Goal: Transaction & Acquisition: Register for event/course

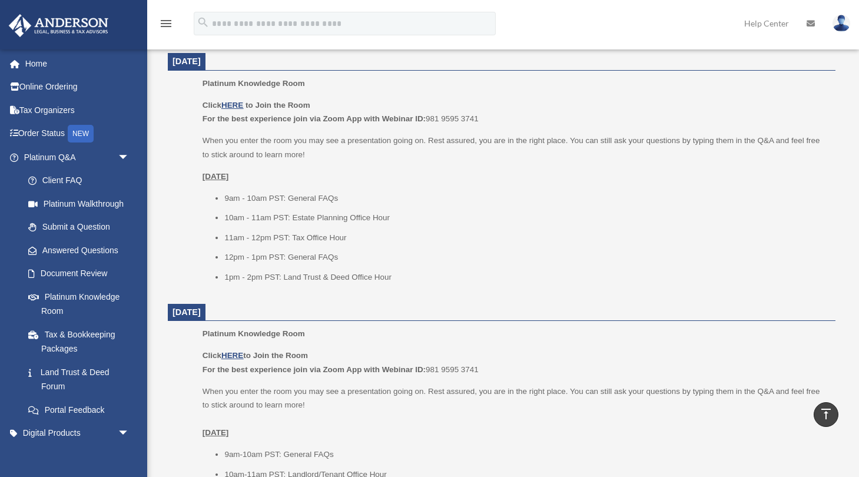
scroll to position [467, 0]
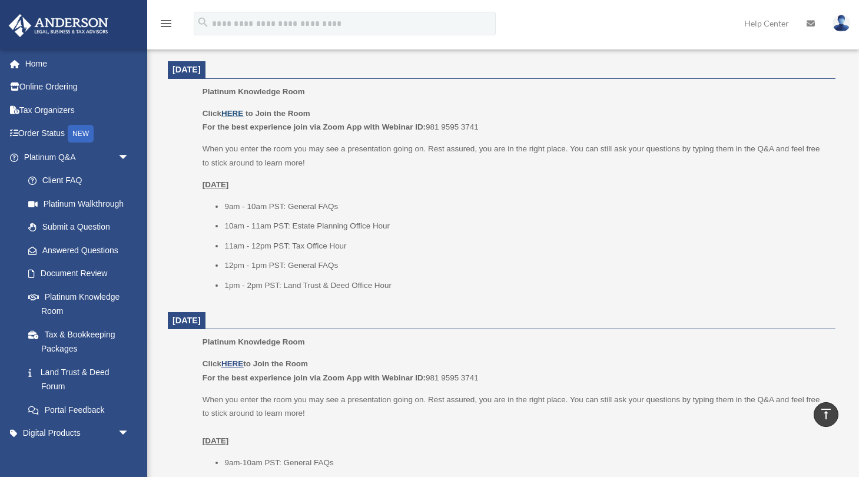
click at [237, 109] on u "HERE" at bounding box center [232, 113] width 22 height 9
click at [274, 246] on li "11am - 12pm PST: Tax Office Hour" at bounding box center [525, 246] width 603 height 14
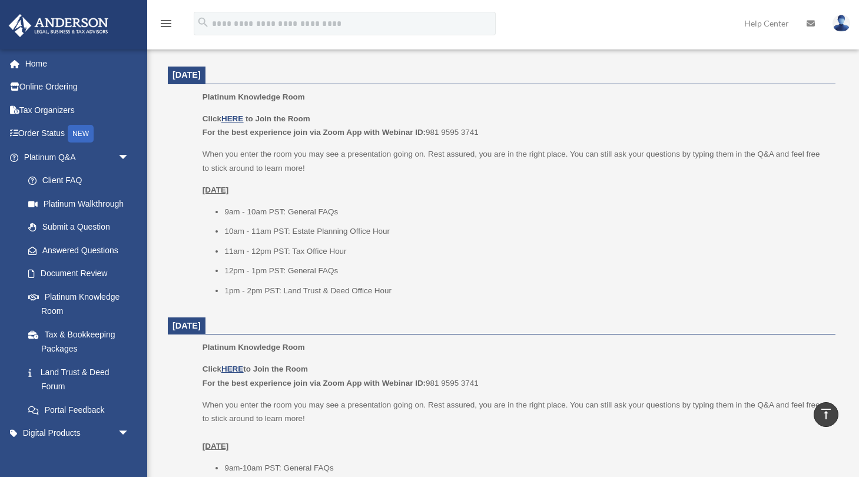
scroll to position [450, 0]
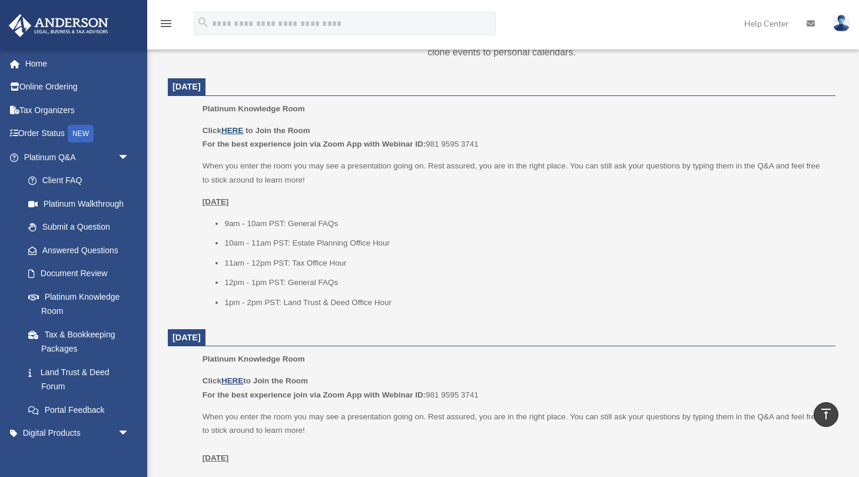
click at [232, 128] on u "HERE" at bounding box center [232, 130] width 22 height 9
drag, startPoint x: 482, startPoint y: 141, endPoint x: 428, endPoint y: 139, distance: 53.6
click at [428, 139] on p "Click HERE to Join the Room For the best experience join via Zoom App with Webi…" at bounding box center [514, 138] width 624 height 28
copy p "For the best experience join via Zoom App with Webinar ID: 981 9595 3741"
click at [371, 155] on div "Click HERE to Join the Room For the best experience join via Zoom App with Webi…" at bounding box center [514, 216] width 624 height 185
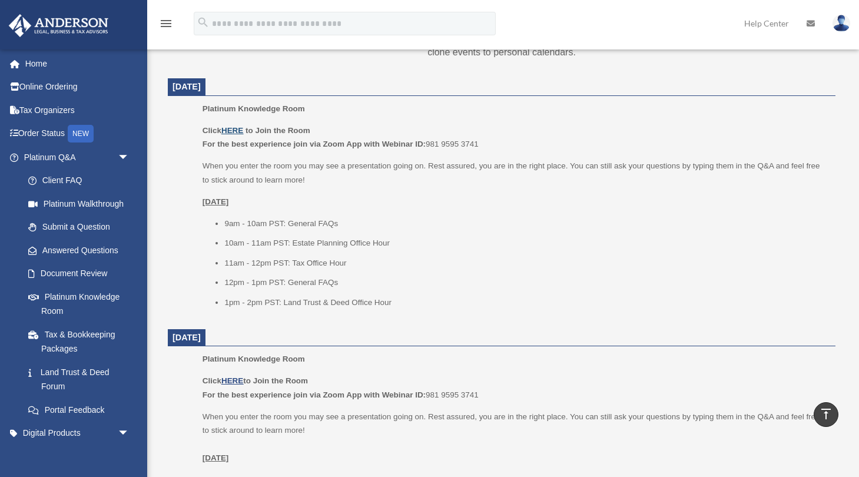
click at [232, 129] on u "HERE" at bounding box center [232, 130] width 22 height 9
click at [467, 145] on p "Click HERE to Join the Room For the best experience join via Zoom App with Webi…" at bounding box center [514, 138] width 624 height 28
click at [491, 135] on p "Click HERE to Join the Room For the best experience join via Zoom App with Webi…" at bounding box center [514, 138] width 624 height 28
drag, startPoint x: 427, startPoint y: 143, endPoint x: 481, endPoint y: 142, distance: 53.6
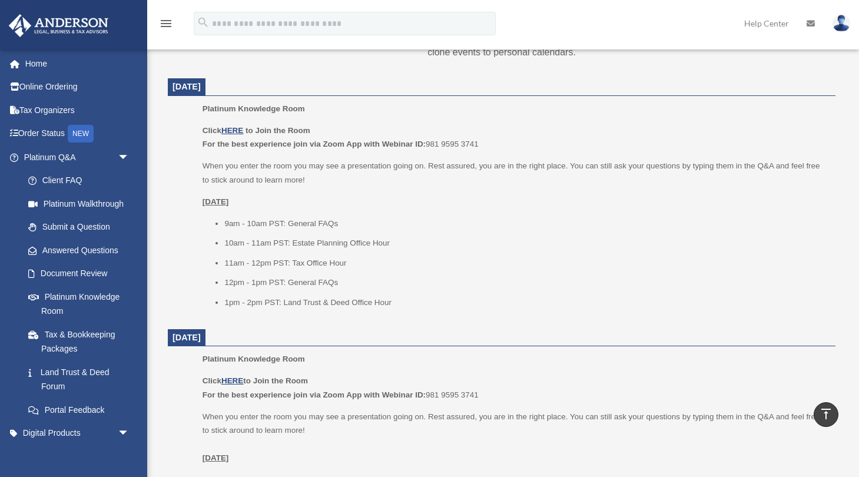
click at [481, 142] on p "Click HERE to Join the Room For the best experience join via Zoom App with Webi…" at bounding box center [514, 138] width 624 height 28
copy p "For the best experience join via Zoom App with Webinar ID: 981 9595 3741"
click at [381, 190] on div "Click HERE to Join the Room For the best experience join via Zoom App with Webi…" at bounding box center [514, 216] width 624 height 185
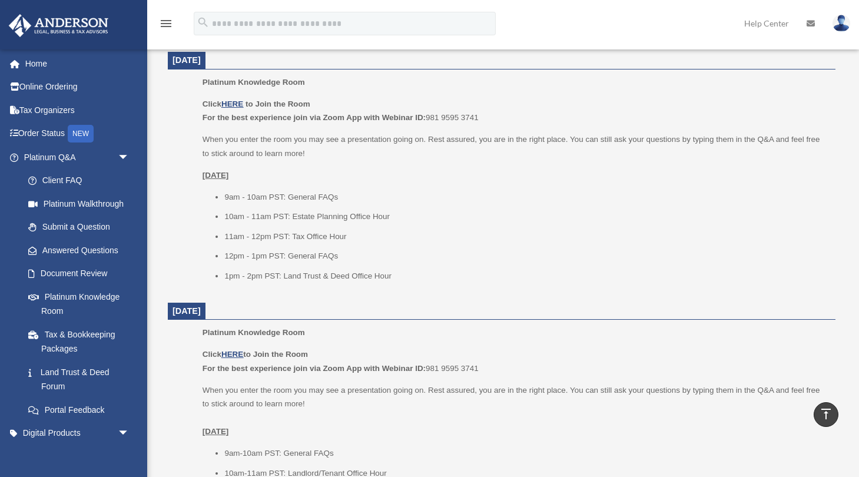
scroll to position [453, 0]
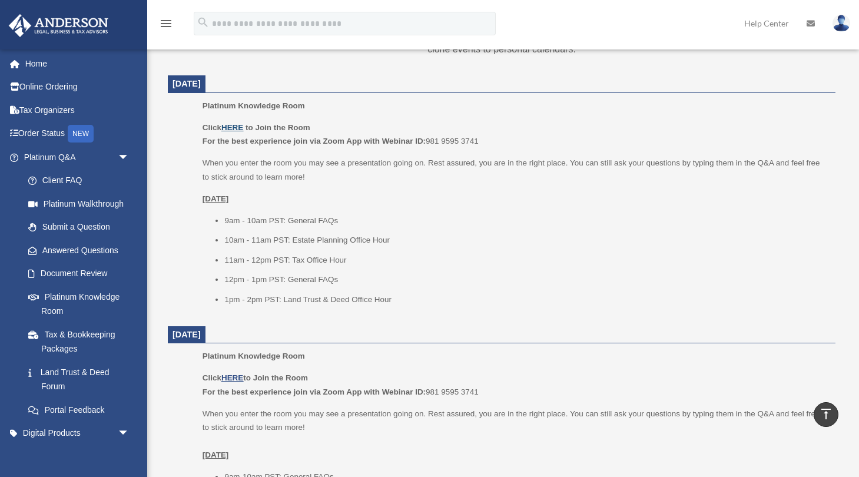
click at [233, 127] on u "HERE" at bounding box center [232, 127] width 22 height 9
click at [451, 134] on p "Click HERE to Join the Room For the best experience join via Zoom App with Webi…" at bounding box center [514, 135] width 624 height 28
drag, startPoint x: 480, startPoint y: 139, endPoint x: 428, endPoint y: 139, distance: 51.8
click at [428, 139] on p "Click HERE to Join the Room For the best experience join via Zoom App with Webi…" at bounding box center [514, 135] width 624 height 28
copy p "For the best experience join via Zoom App with Webinar ID: 981 9595 3741"
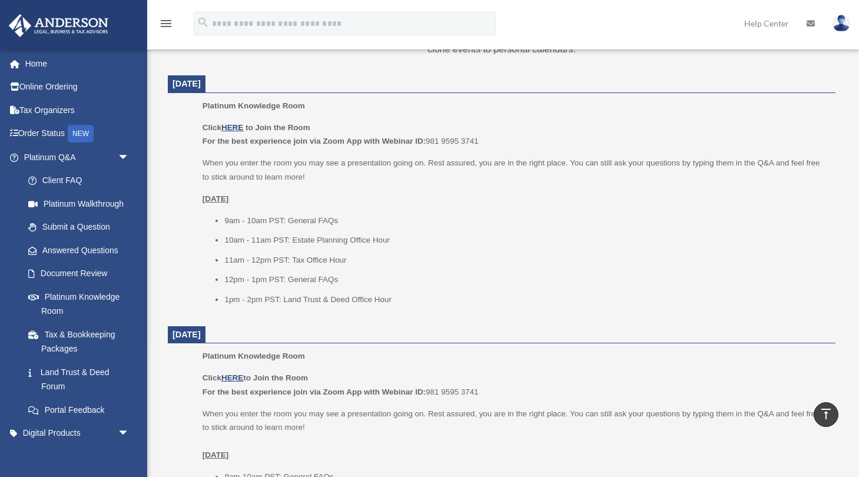
click at [362, 163] on p "When you enter the room you may see a presentation going on. Rest assured, you …" at bounding box center [514, 170] width 624 height 28
click at [229, 194] on u "Monday, March 3rd" at bounding box center [215, 198] width 26 height 9
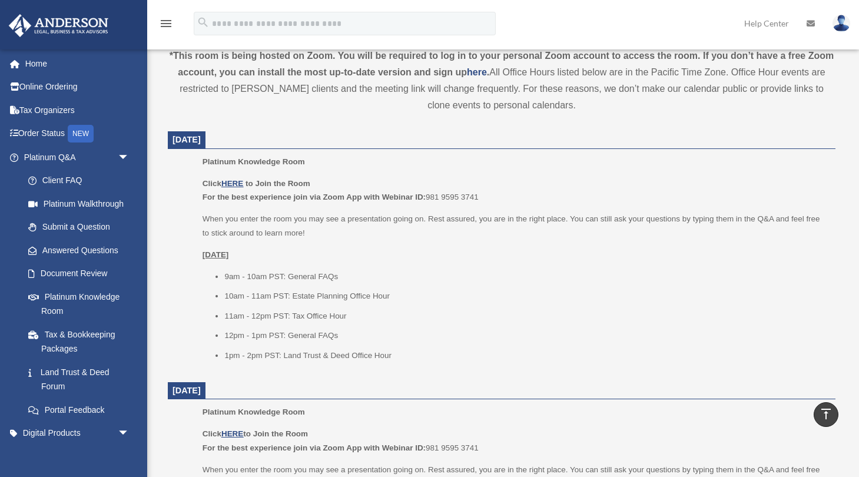
scroll to position [382, 0]
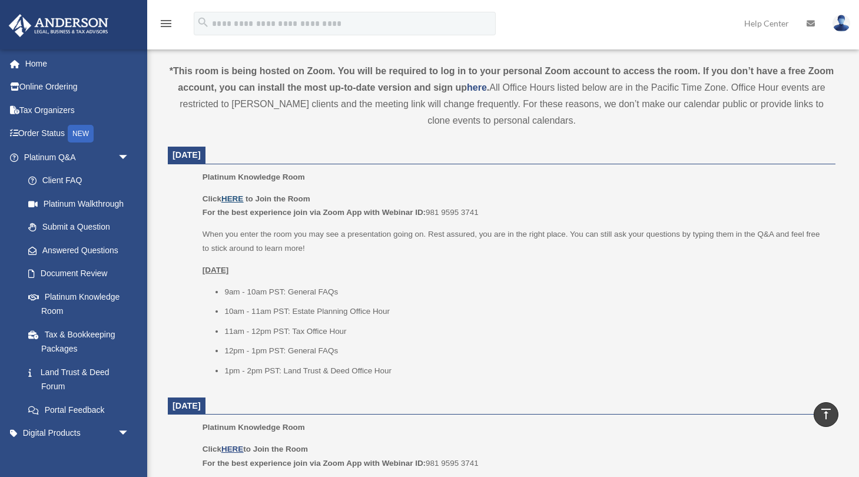
click at [232, 200] on u "HERE" at bounding box center [232, 198] width 22 height 9
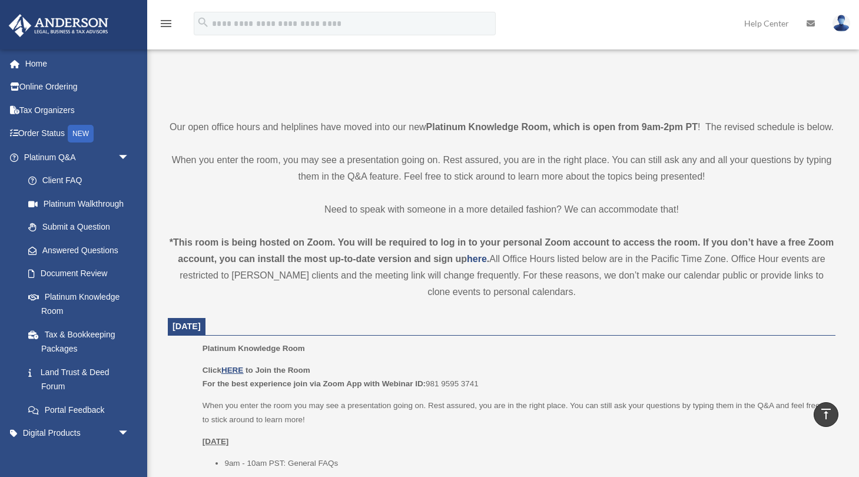
scroll to position [211, 0]
drag, startPoint x: 480, startPoint y: 380, endPoint x: 428, endPoint y: 380, distance: 51.8
click at [428, 380] on p "Click HERE to Join the Room For the best experience join via Zoom App with Webi…" at bounding box center [514, 377] width 624 height 28
copy p "For the best experience join via Zoom App with Webinar ID: 981 9595 3741"
click at [312, 346] on p "Platinum Knowledge Room" at bounding box center [514, 348] width 624 height 14
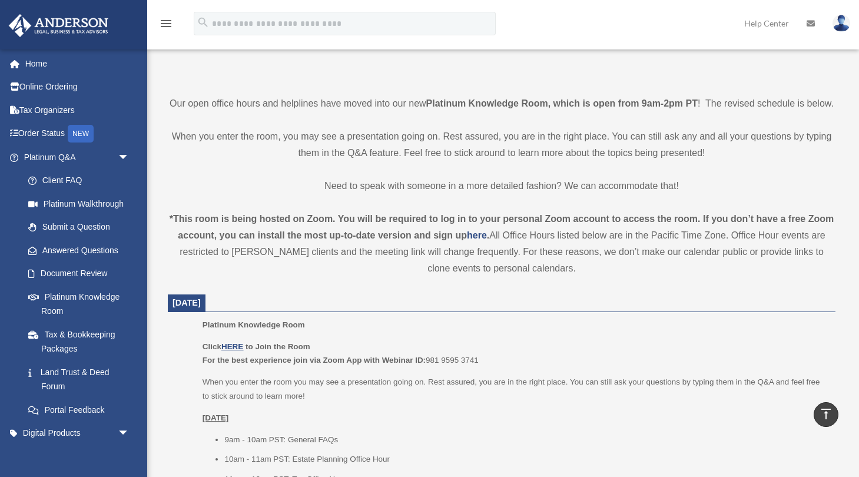
scroll to position [0, 0]
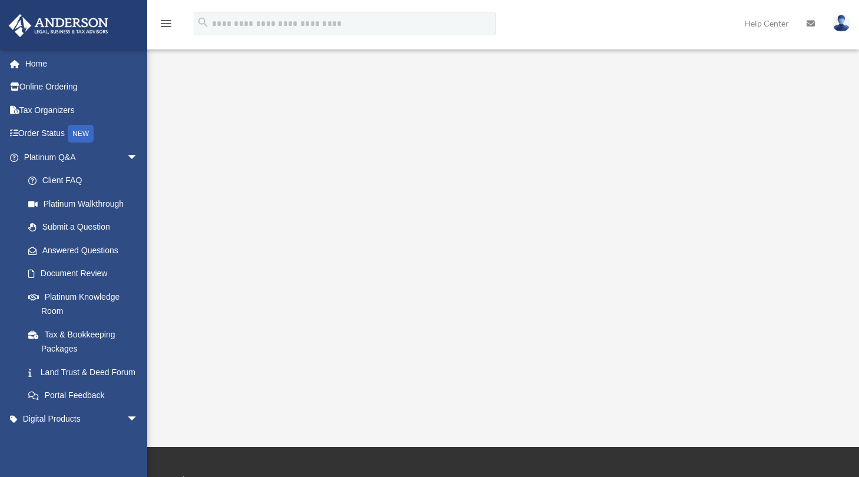
scroll to position [117, 0]
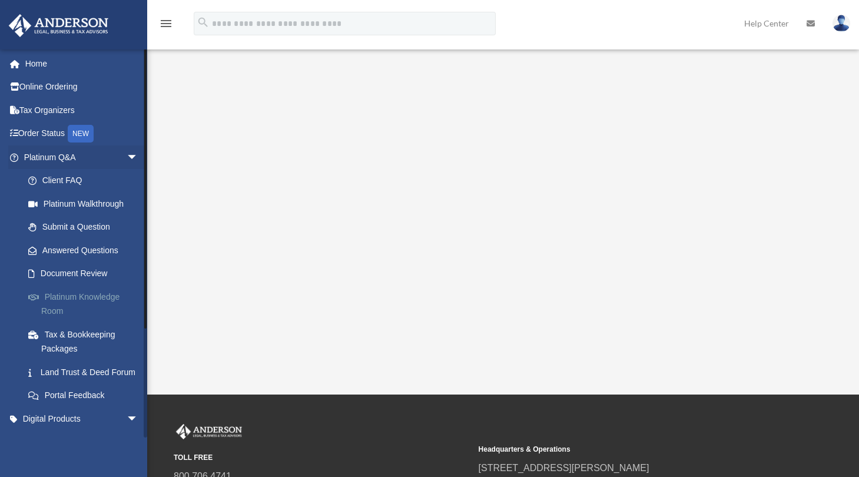
click at [65, 291] on link "Platinum Knowledge Room" at bounding box center [85, 304] width 139 height 38
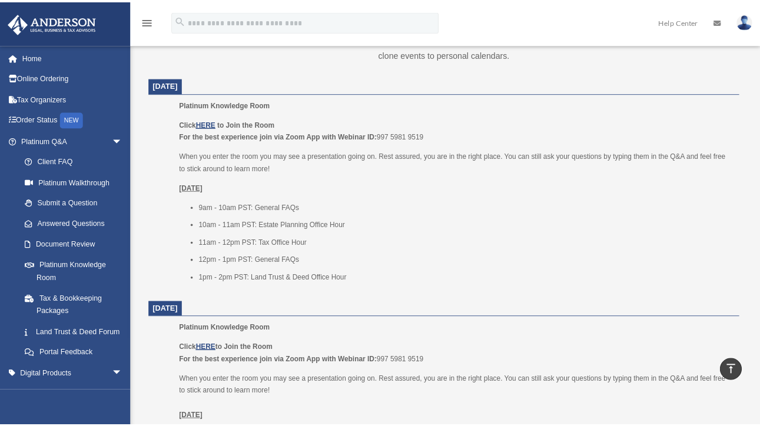
scroll to position [461, 0]
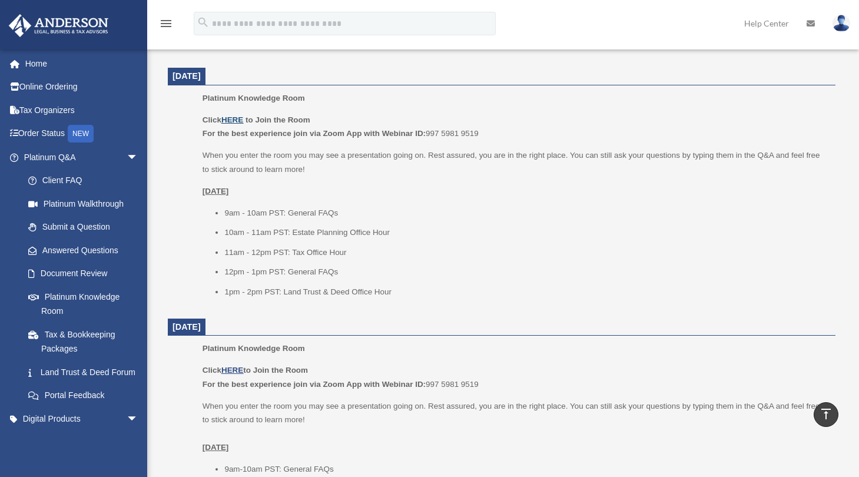
click at [232, 116] on u "HERE" at bounding box center [232, 119] width 22 height 9
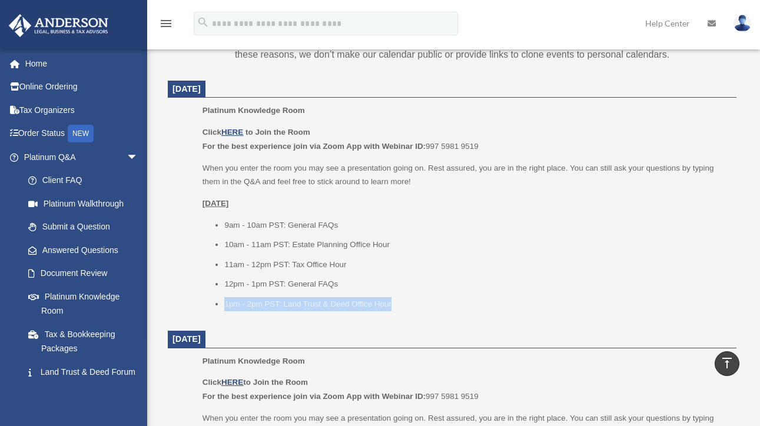
drag, startPoint x: 225, startPoint y: 299, endPoint x: 399, endPoint y: 301, distance: 174.2
click at [399, 301] on li "1pm - 2pm PST: Land Trust & Deed Office Hour" at bounding box center [476, 304] width 504 height 14
click at [418, 297] on li "1pm - 2pm PST: Land Trust & Deed Office Hour" at bounding box center [476, 304] width 504 height 14
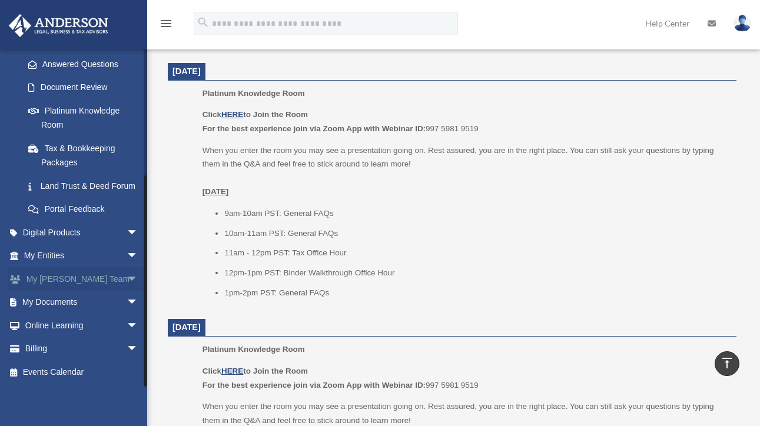
scroll to position [767, 0]
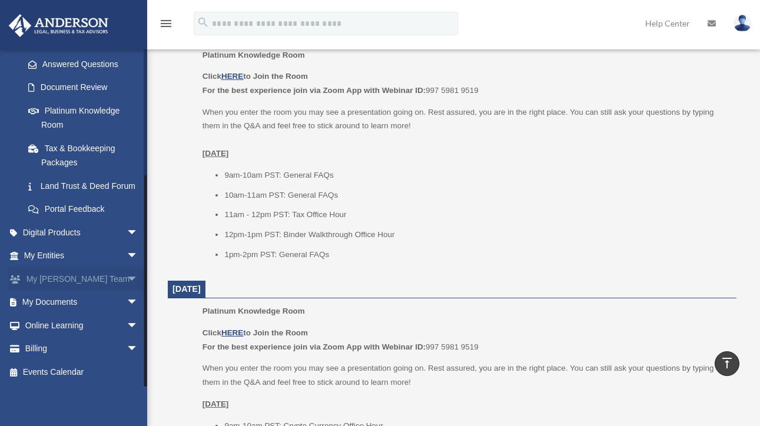
click at [127, 278] on span "arrow_drop_down" at bounding box center [139, 279] width 24 height 24
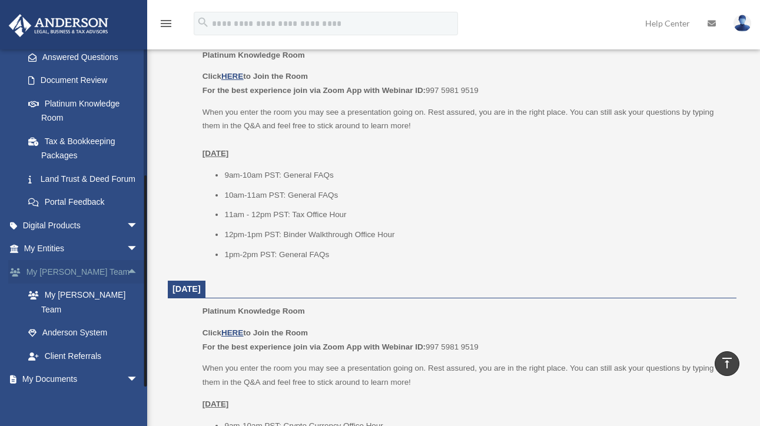
click at [127, 278] on span "arrow_drop_up" at bounding box center [139, 272] width 24 height 24
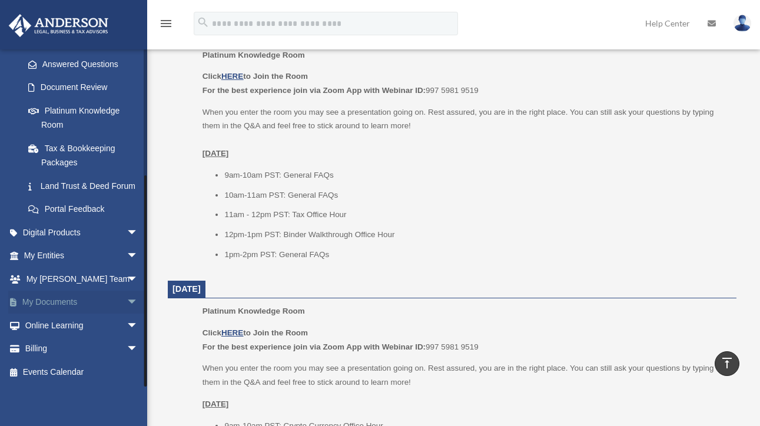
click at [127, 302] on span "arrow_drop_down" at bounding box center [139, 303] width 24 height 24
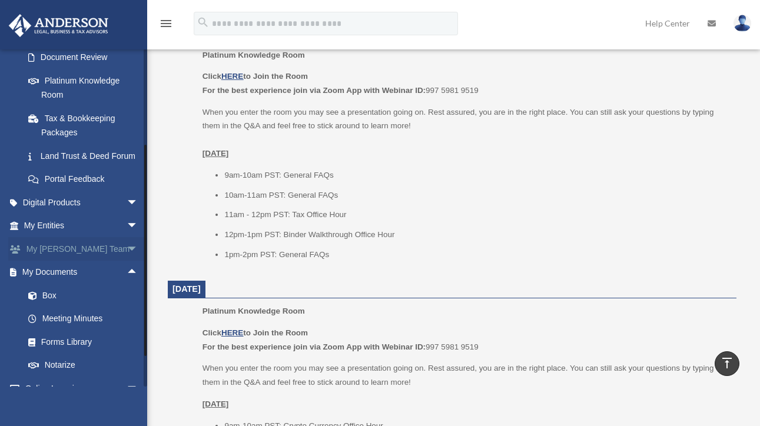
scroll to position [277, 0]
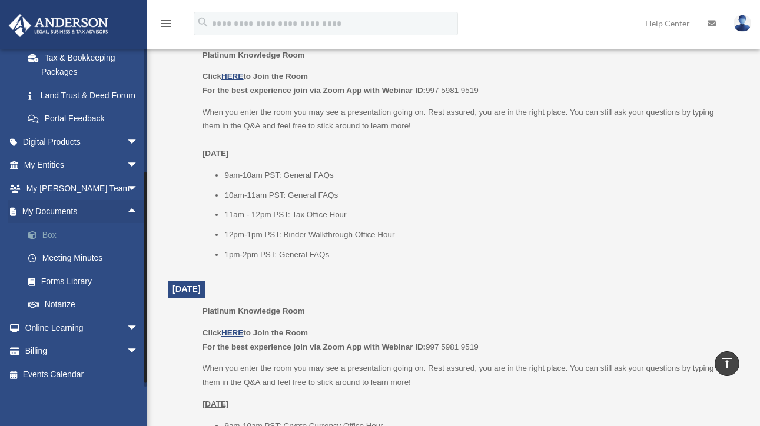
click at [49, 240] on link "Box" at bounding box center [85, 235] width 139 height 24
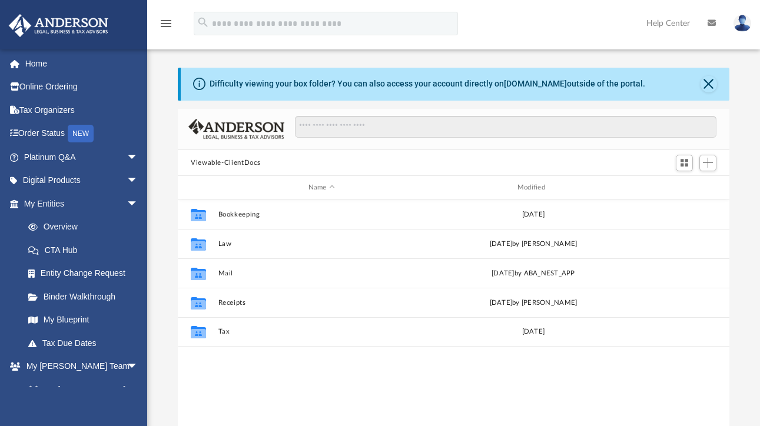
scroll to position [259, 543]
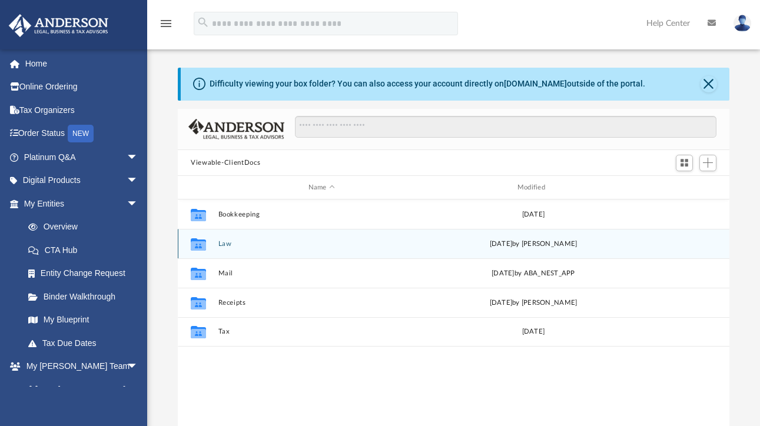
click at [226, 242] on button "Law" at bounding box center [321, 244] width 207 height 8
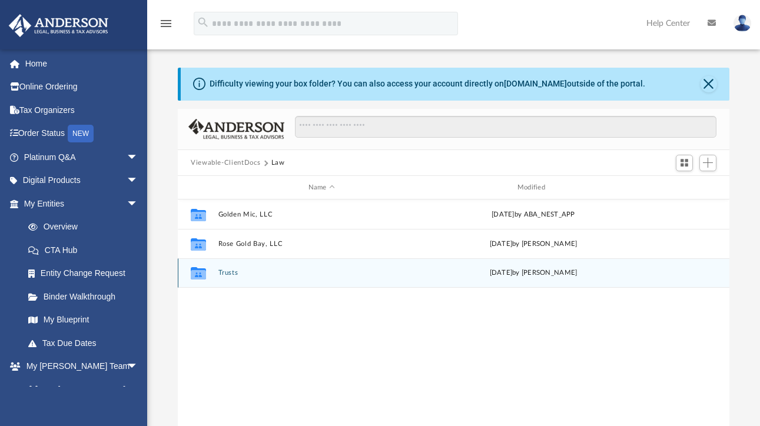
click at [232, 274] on button "Trusts" at bounding box center [321, 274] width 207 height 8
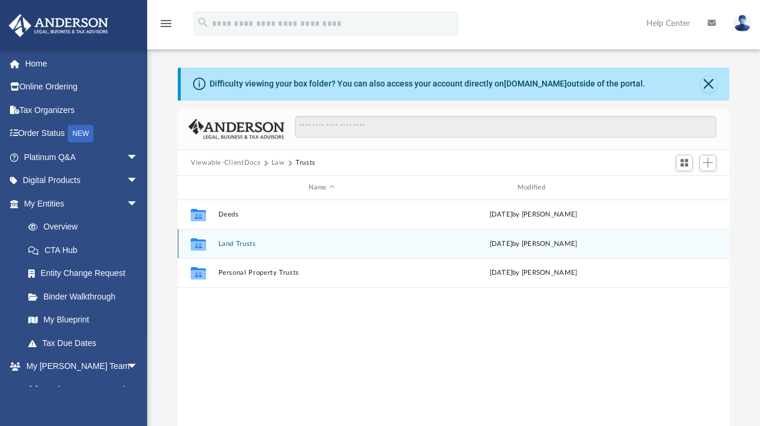
click at [235, 245] on button "Land Trusts" at bounding box center [321, 244] width 207 height 8
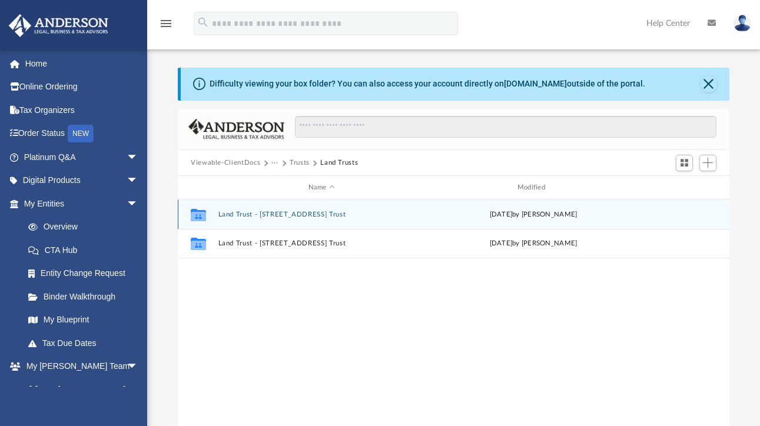
click at [255, 213] on button "Land Trust - 217 N Spring Branch Trl Trust" at bounding box center [321, 215] width 207 height 8
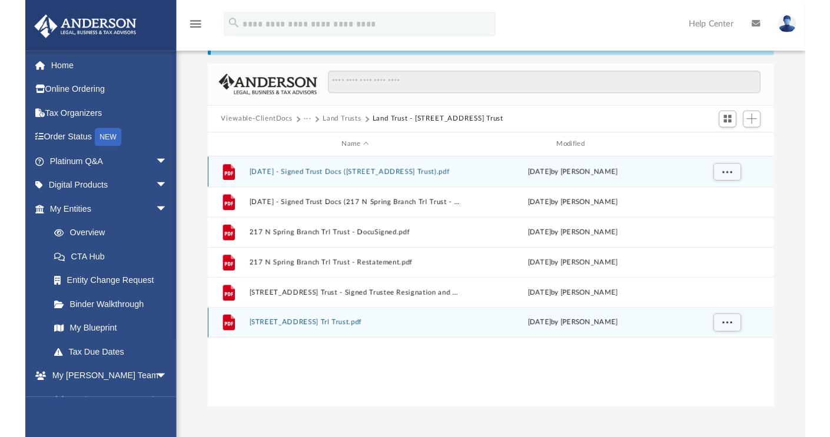
scroll to position [32, 0]
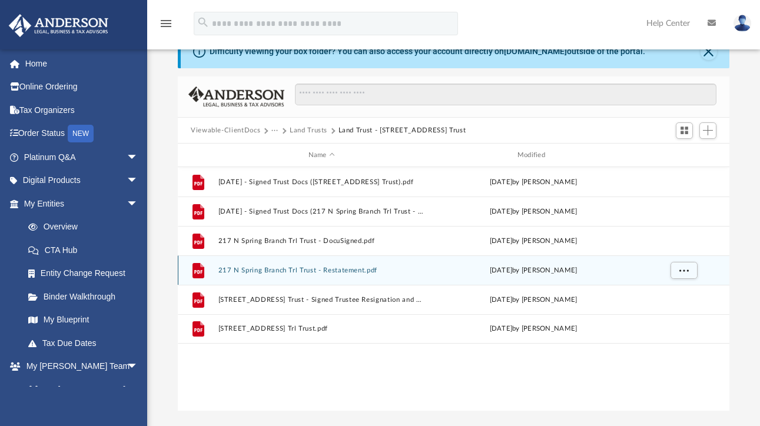
click at [309, 269] on button "217 N Spring Branch Trl Trust - Restatement.pdf" at bounding box center [321, 271] width 207 height 8
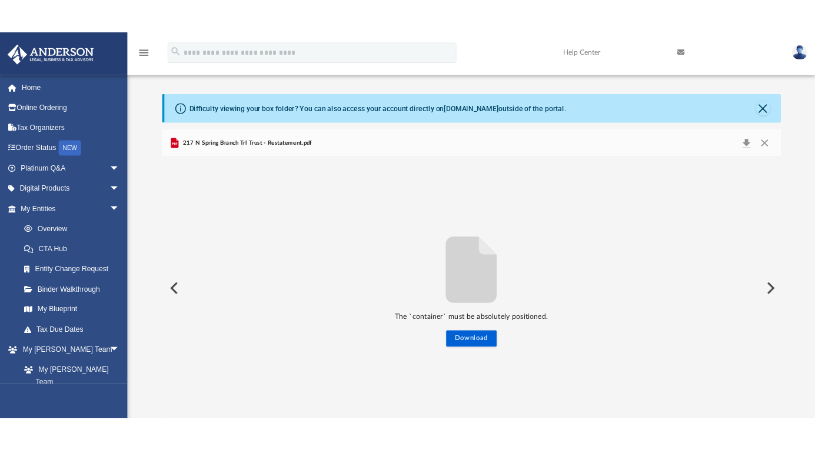
scroll to position [0, 0]
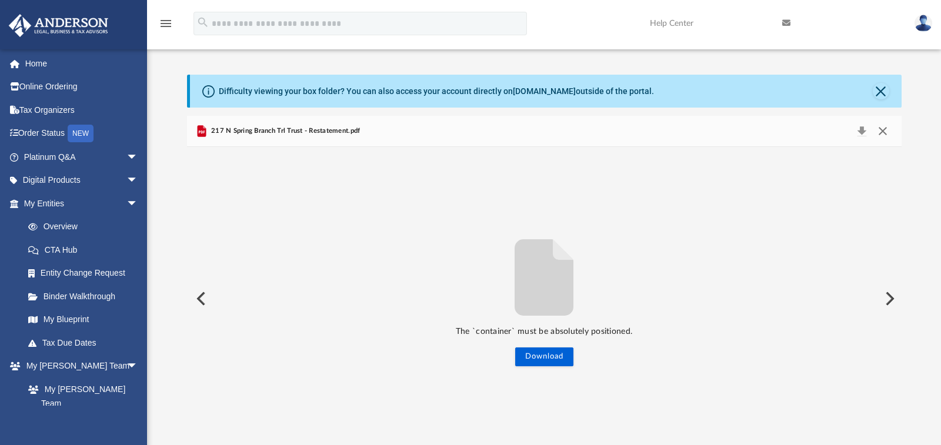
click at [759, 131] on button "Close" at bounding box center [883, 131] width 21 height 16
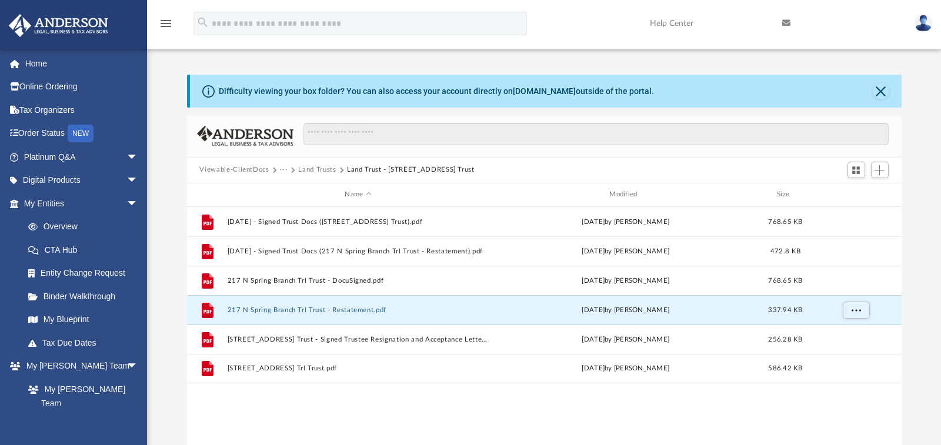
click at [759, 143] on div "Difficulty viewing your box folder? You can also access your account directly o…" at bounding box center [544, 263] width 794 height 376
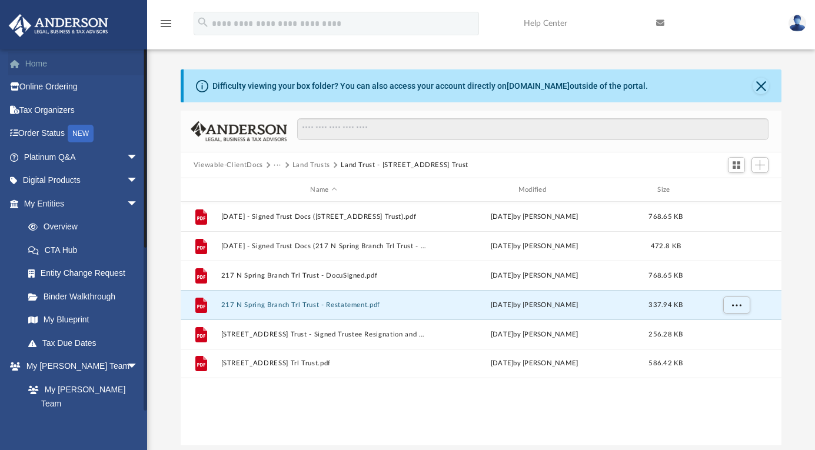
click at [38, 64] on link "Home" at bounding box center [82, 64] width 148 height 24
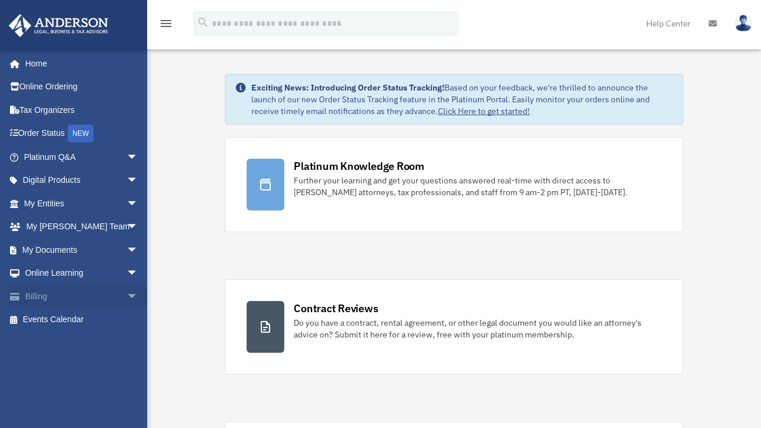
scroll to position [2, 0]
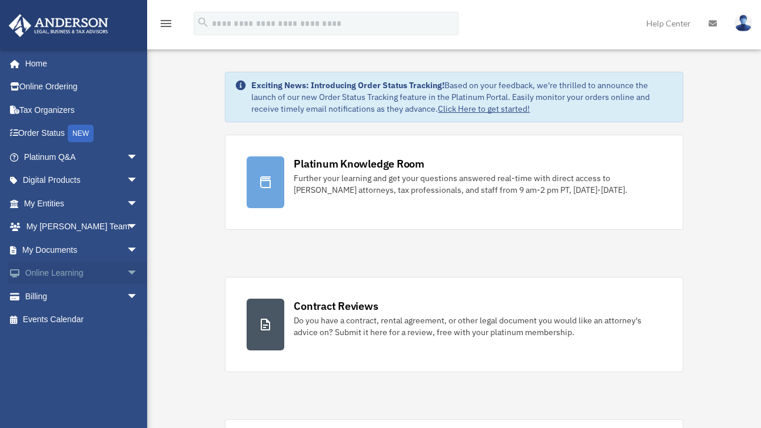
click at [127, 271] on span "arrow_drop_down" at bounding box center [139, 274] width 24 height 24
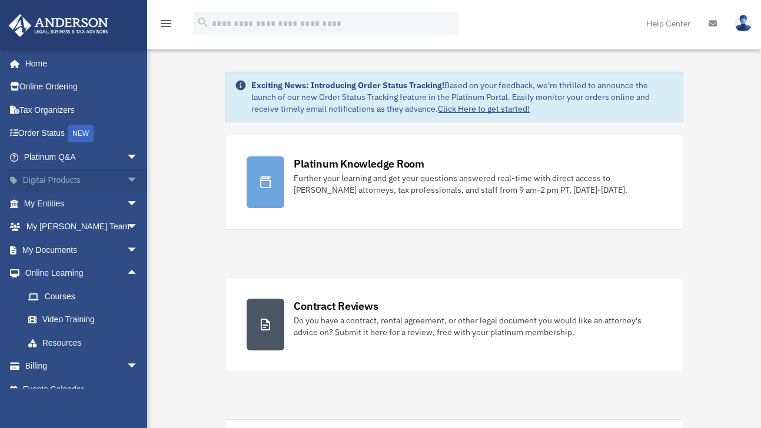
click at [127, 175] on span "arrow_drop_down" at bounding box center [139, 181] width 24 height 24
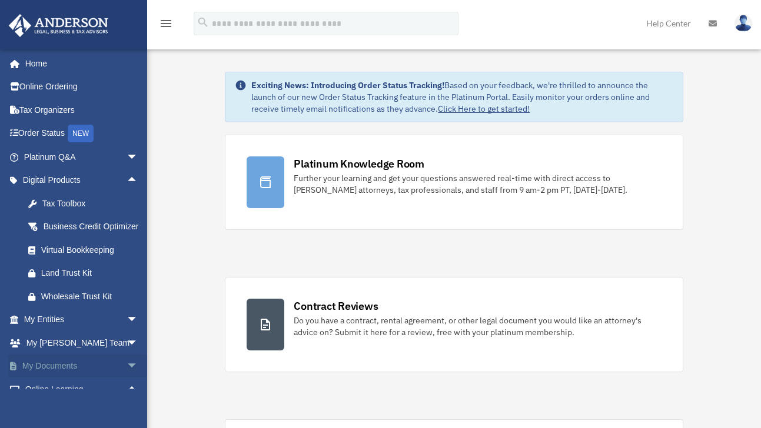
click at [127, 378] on span "arrow_drop_down" at bounding box center [139, 367] width 24 height 24
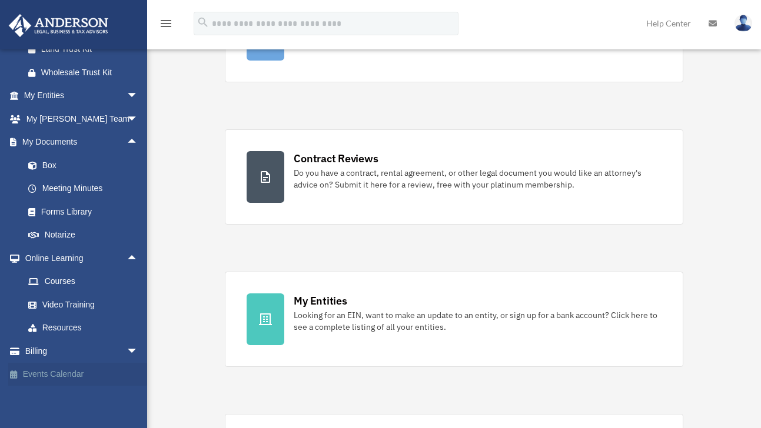
scroll to position [168, 0]
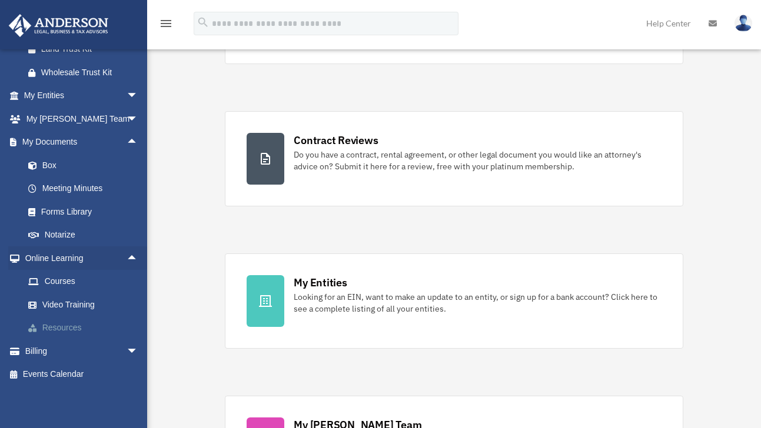
click at [75, 328] on link "Resources" at bounding box center [85, 329] width 139 height 24
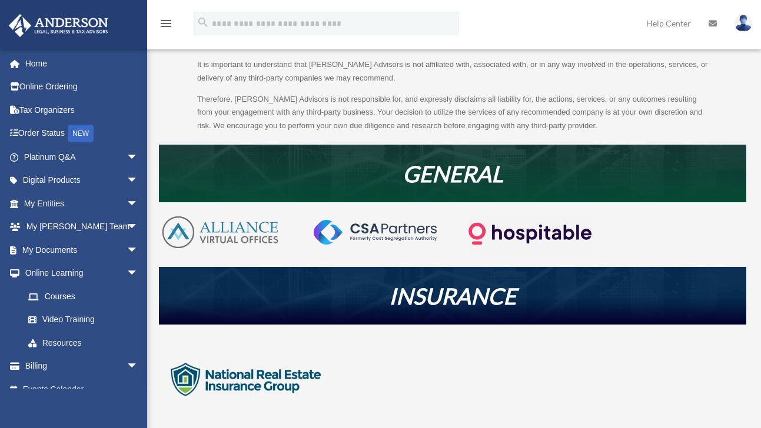
scroll to position [210, 0]
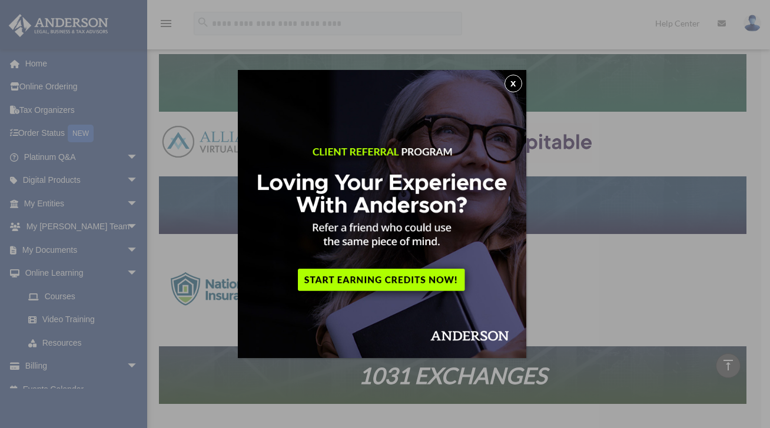
click at [514, 85] on button "x" at bounding box center [513, 84] width 18 height 18
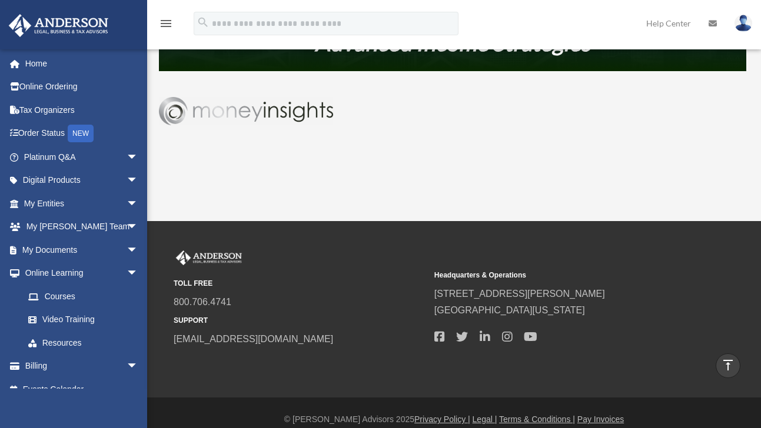
scroll to position [684, 0]
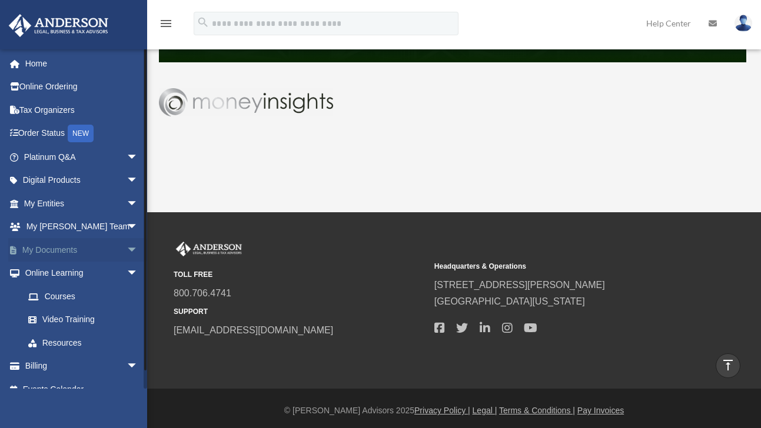
click at [127, 249] on span "arrow_drop_down" at bounding box center [139, 250] width 24 height 24
click at [72, 313] on link "Forms Library" at bounding box center [85, 320] width 139 height 24
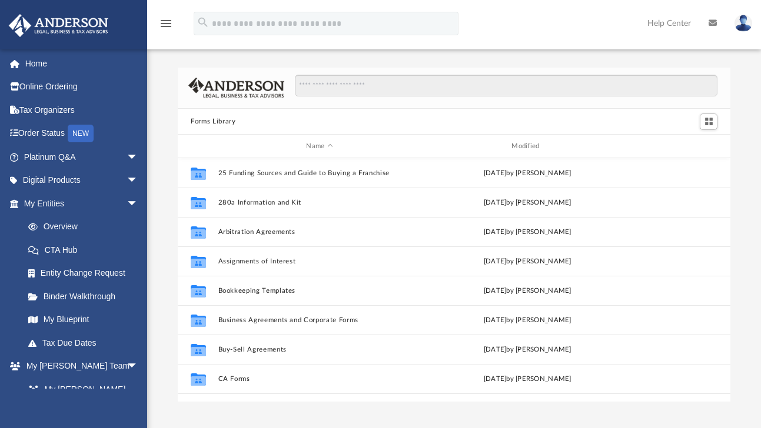
scroll to position [259, 543]
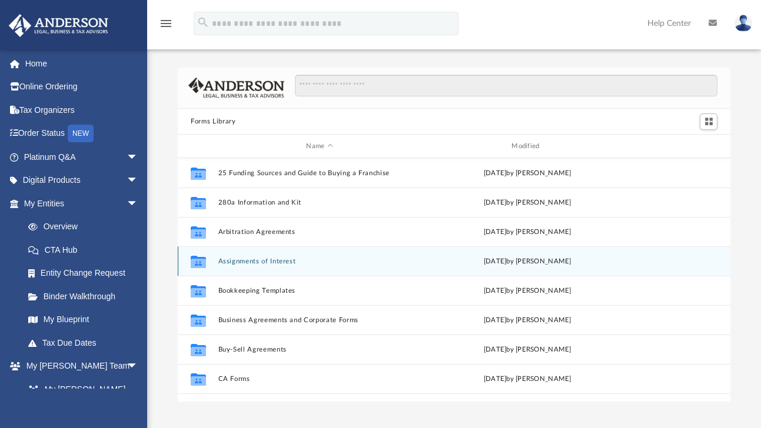
click at [247, 260] on button "Assignments of Interest" at bounding box center [319, 262] width 203 height 8
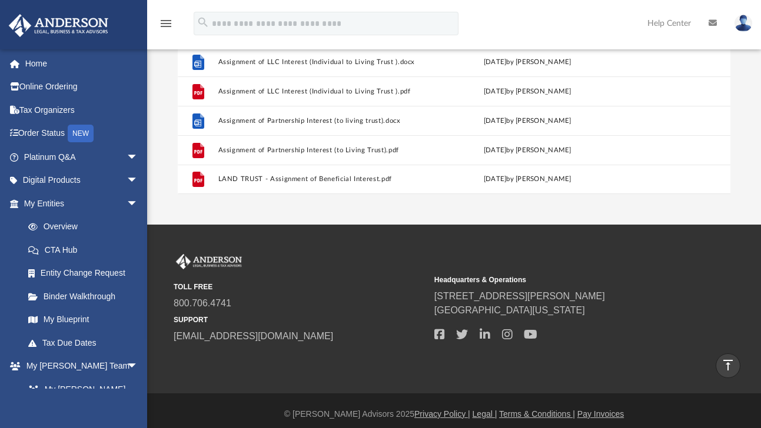
scroll to position [199, 0]
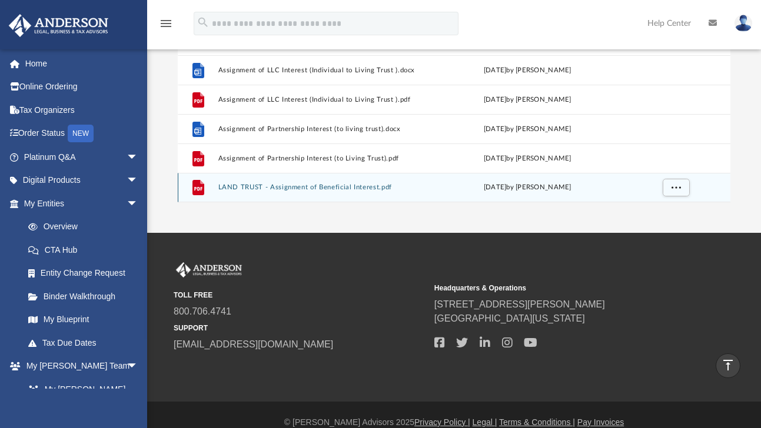
click at [333, 189] on button "LAND TRUST - Assignment of Beneficial Interest.pdf" at bounding box center [319, 188] width 203 height 8
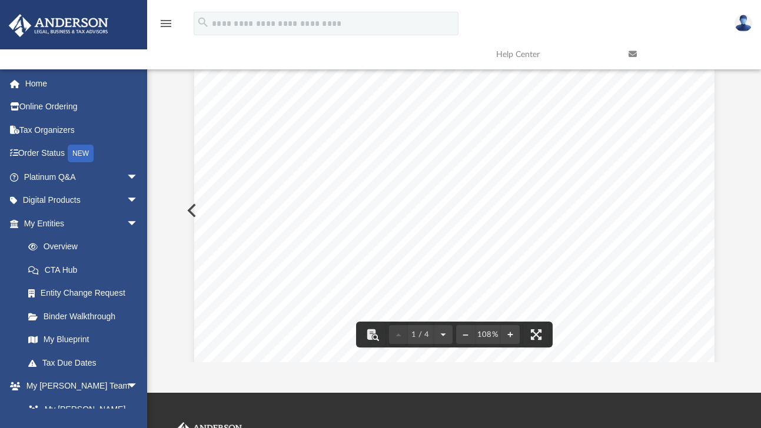
scroll to position [0, 0]
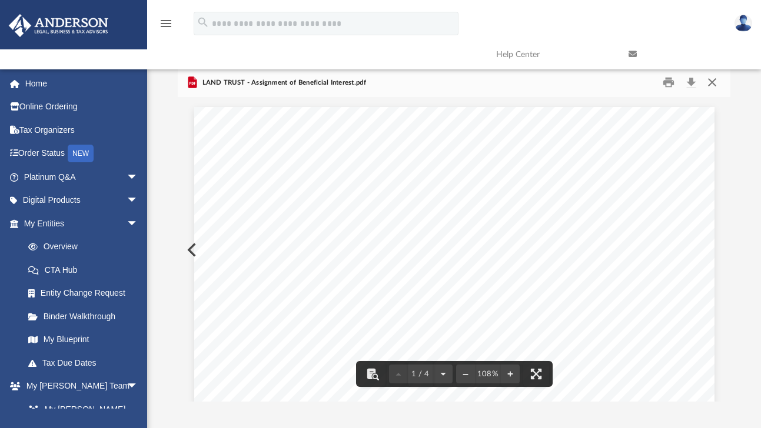
click at [712, 80] on button "Close" at bounding box center [711, 83] width 21 height 18
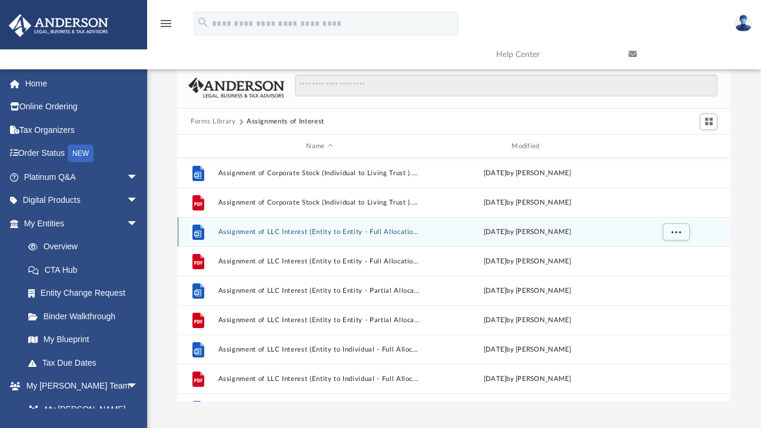
click at [285, 233] on button "Assignment of LLC Interest (Entity to Entity - Full Allocation).docx" at bounding box center [319, 232] width 203 height 8
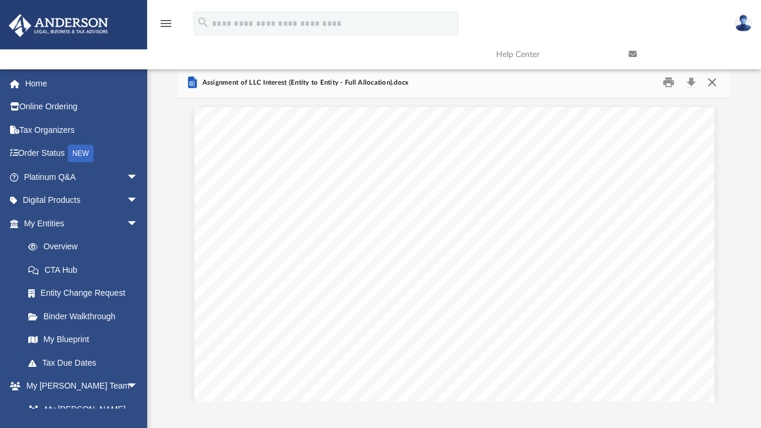
click at [716, 85] on button "Close" at bounding box center [711, 83] width 21 height 18
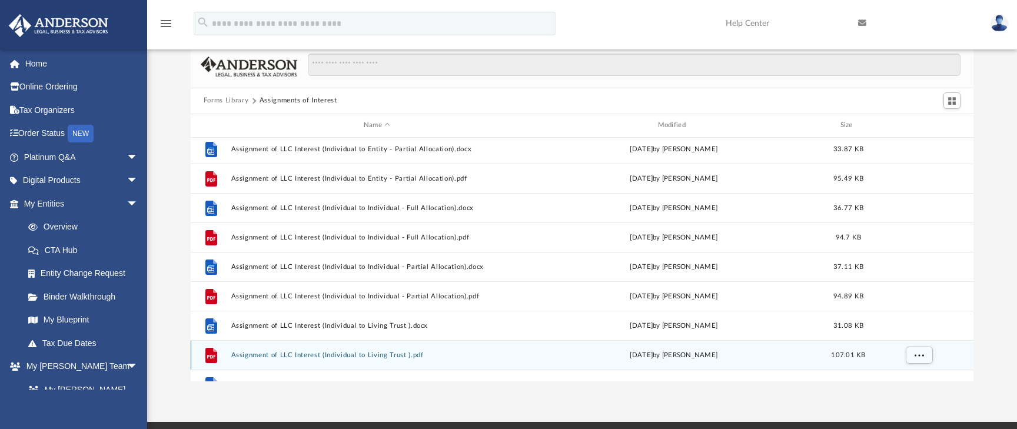
scroll to position [330, 0]
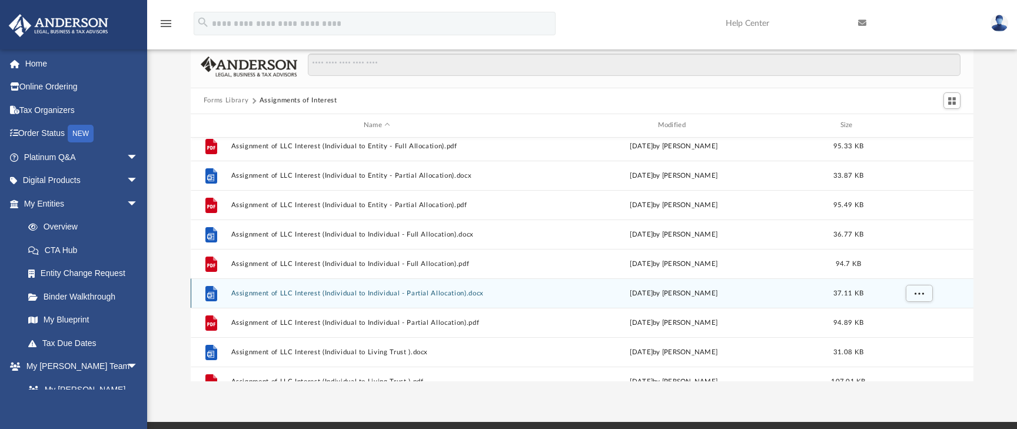
click at [377, 291] on button "Assignment of LLC Interest (Individual to Individual - Partial Allocation).docx" at bounding box center [377, 294] width 292 height 8
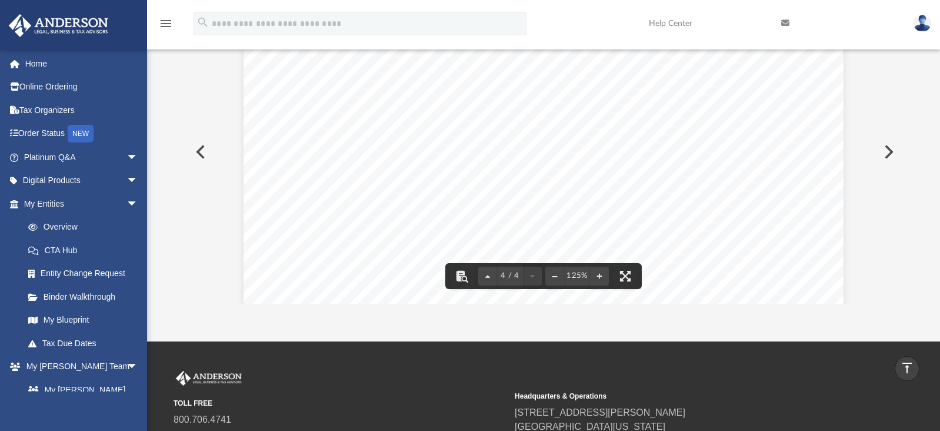
scroll to position [1826, 0]
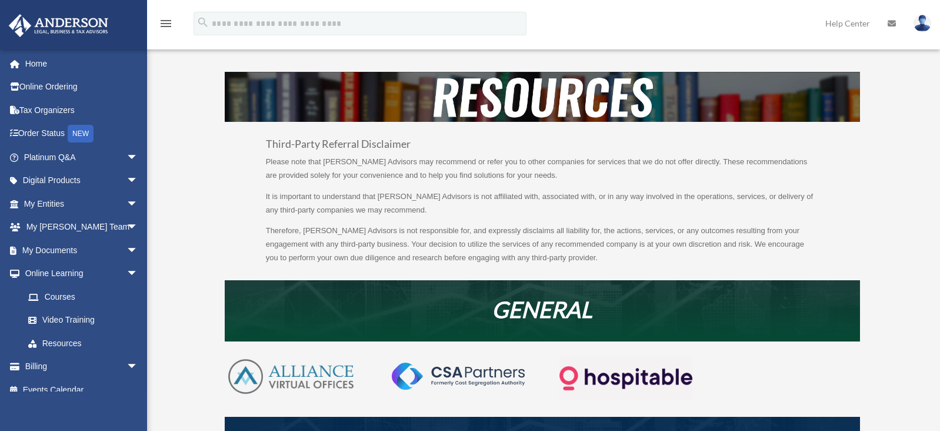
scroll to position [684, 0]
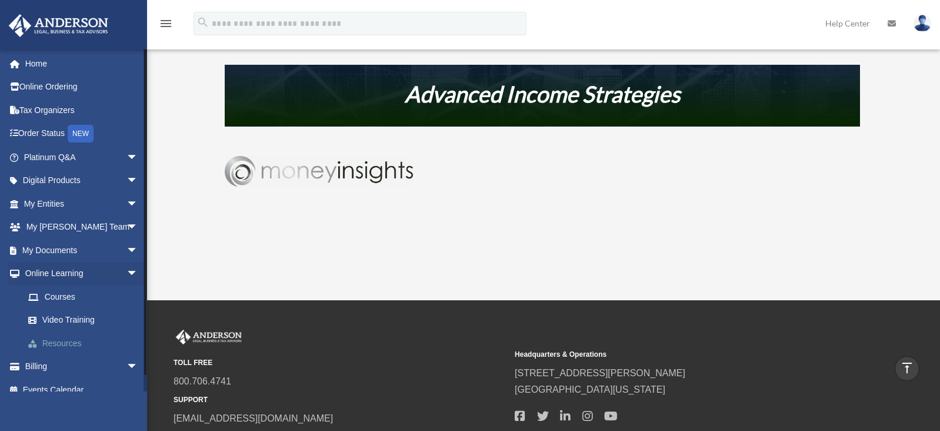
click at [68, 339] on link "Resources" at bounding box center [85, 343] width 139 height 24
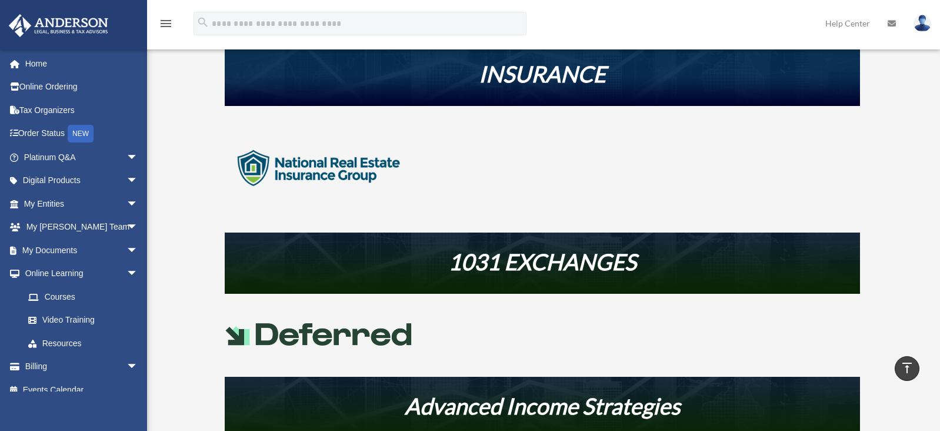
scroll to position [769, 0]
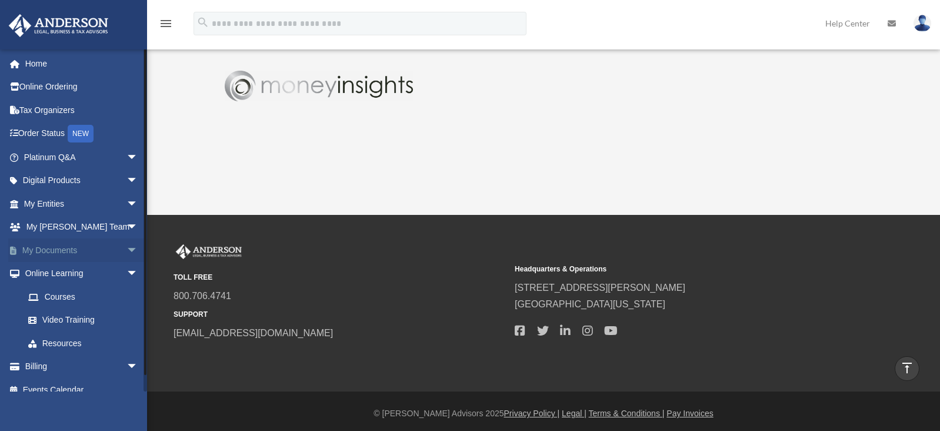
click at [127, 248] on span "arrow_drop_down" at bounding box center [139, 250] width 24 height 24
click at [73, 318] on link "Forms Library" at bounding box center [85, 320] width 139 height 24
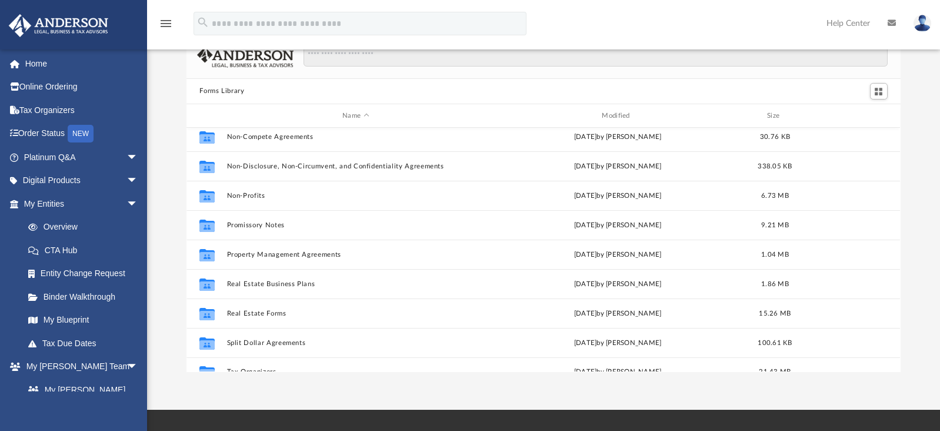
scroll to position [612, 0]
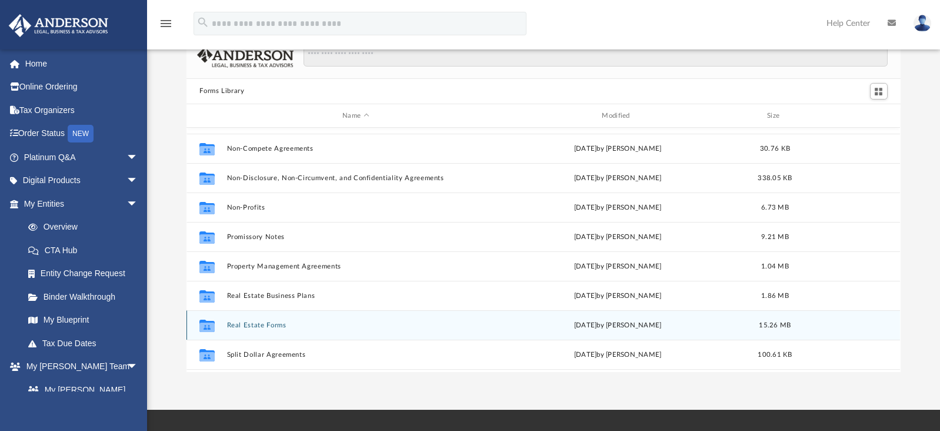
click at [264, 324] on button "Real Estate Forms" at bounding box center [355, 325] width 257 height 8
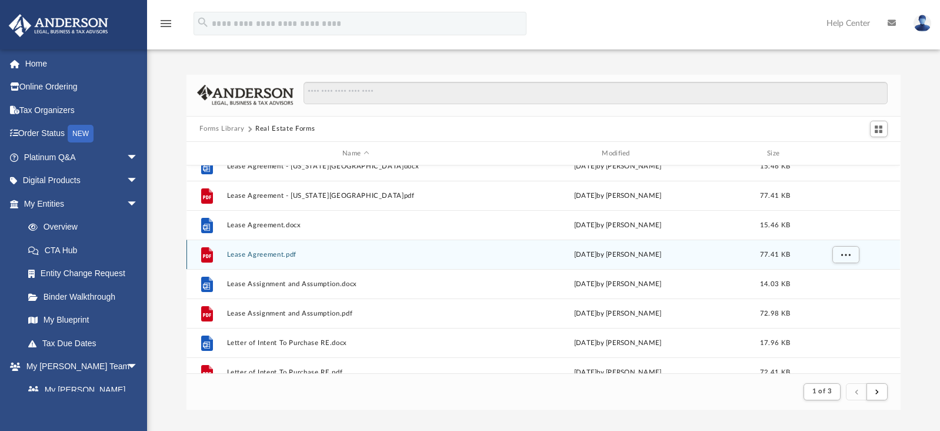
scroll to position [699, 0]
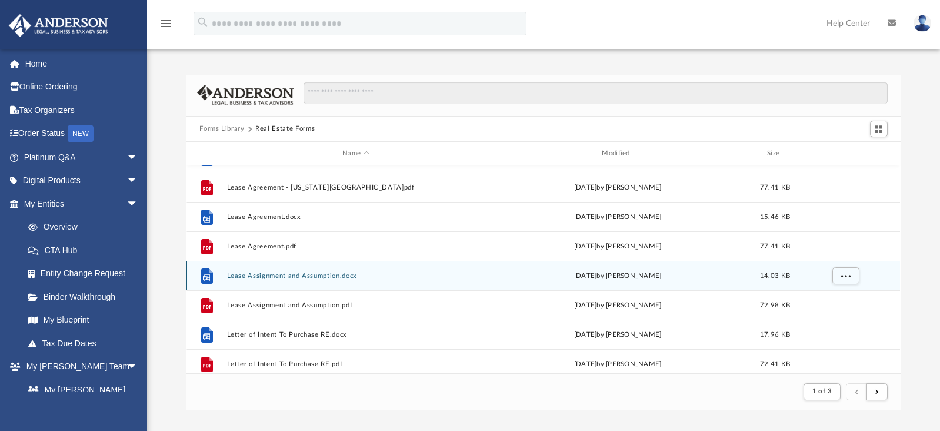
click at [313, 275] on button "Lease Assignment and Assumption.docx" at bounding box center [355, 276] width 257 height 8
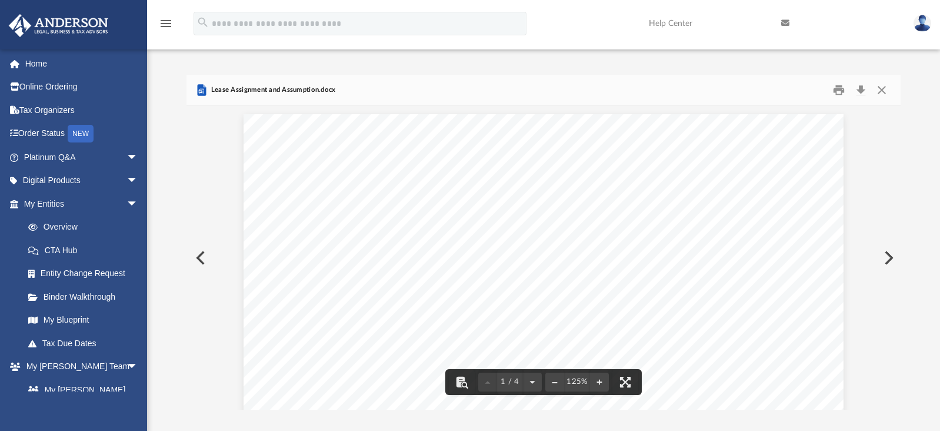
scroll to position [2, 0]
click at [858, 87] on button "Download" at bounding box center [861, 90] width 21 height 18
click at [883, 92] on button "Close" at bounding box center [881, 90] width 21 height 18
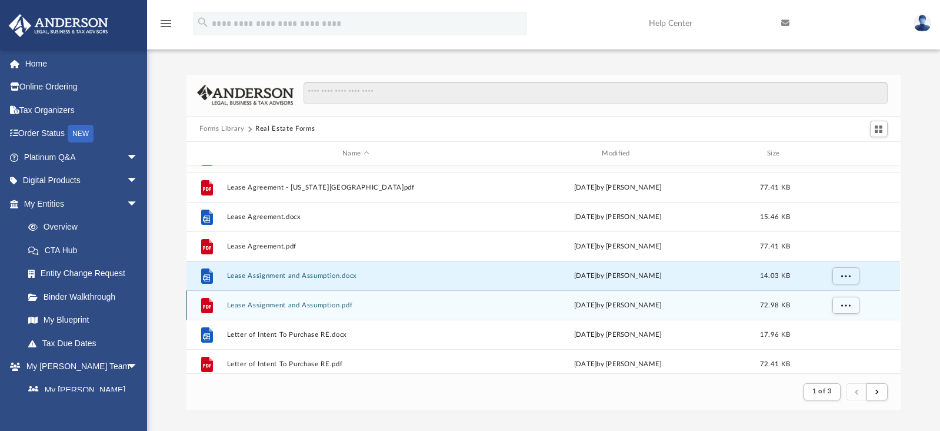
click at [278, 303] on button "Lease Assignment and Assumption.pdf" at bounding box center [355, 305] width 257 height 8
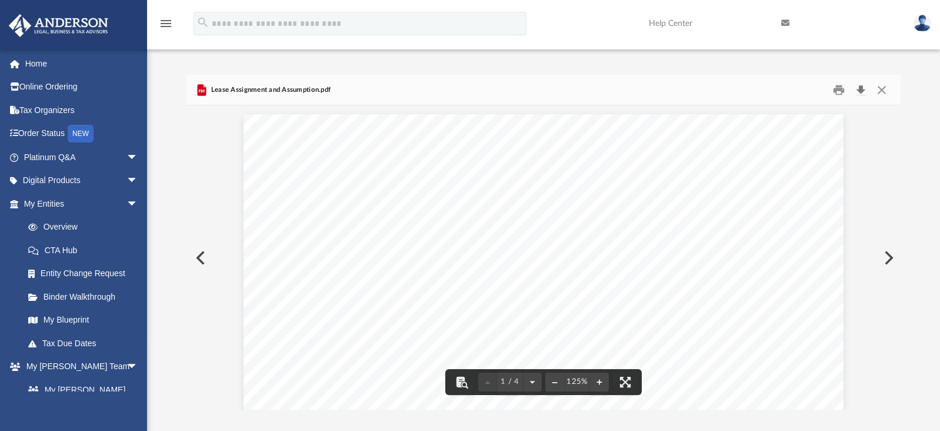
click at [860, 88] on button "Download" at bounding box center [861, 90] width 21 height 18
click at [880, 97] on button "Close" at bounding box center [881, 90] width 21 height 18
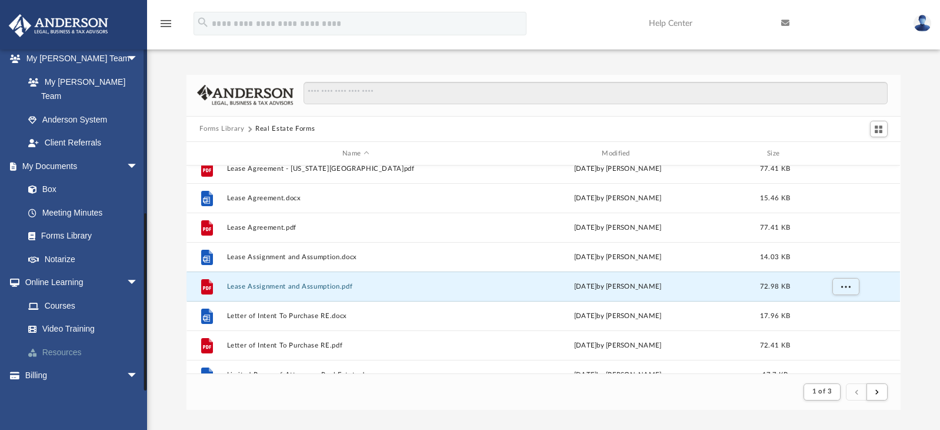
scroll to position [68, 0]
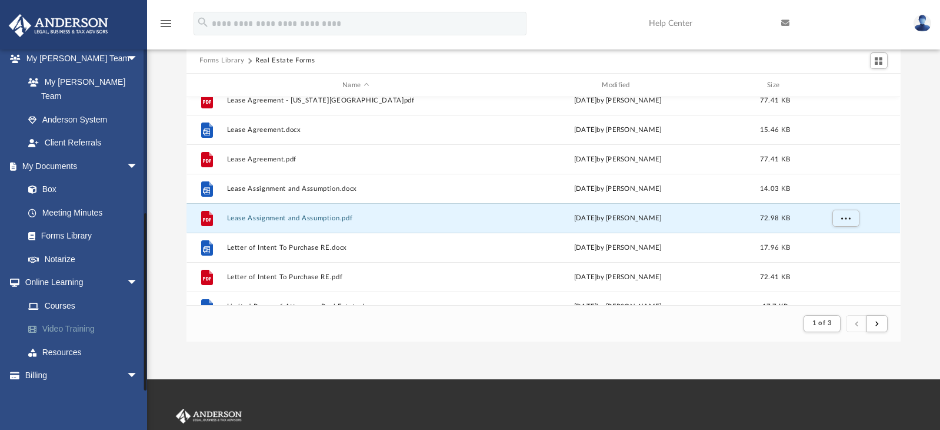
click at [68, 317] on link "Video Training" at bounding box center [85, 329] width 139 height 24
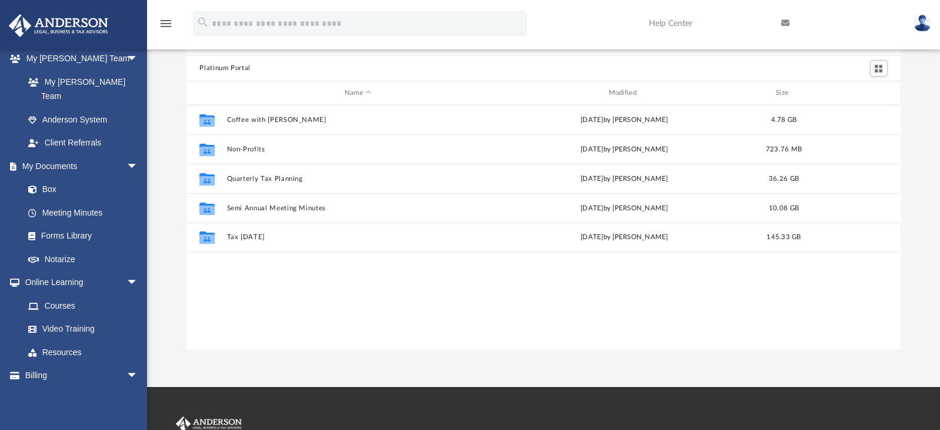
scroll to position [42, 0]
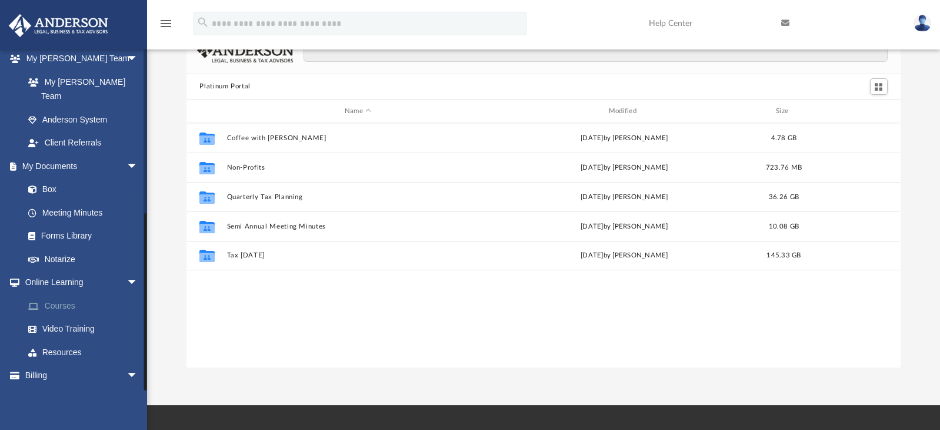
click at [68, 294] on link "Courses" at bounding box center [85, 306] width 139 height 24
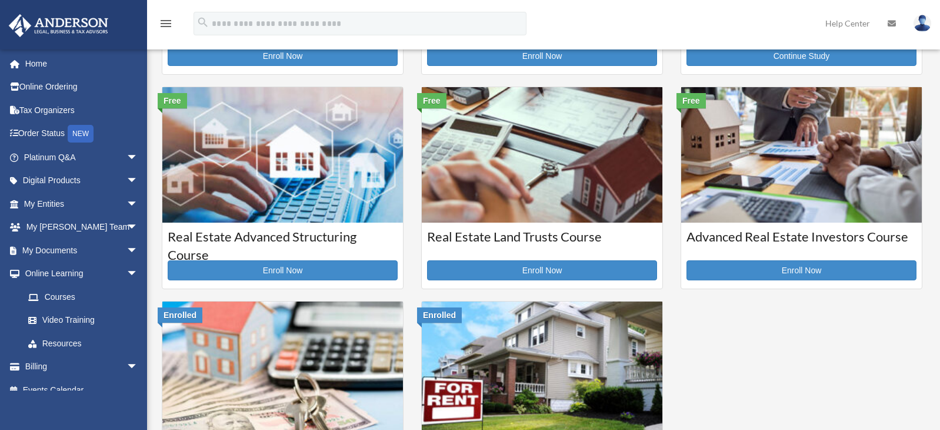
scroll to position [243, 0]
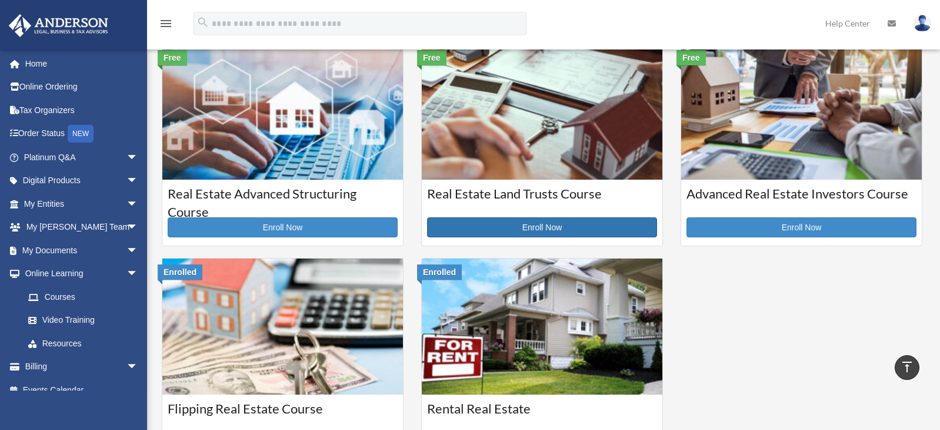
click at [545, 227] on link "Enroll Now" at bounding box center [542, 227] width 230 height 20
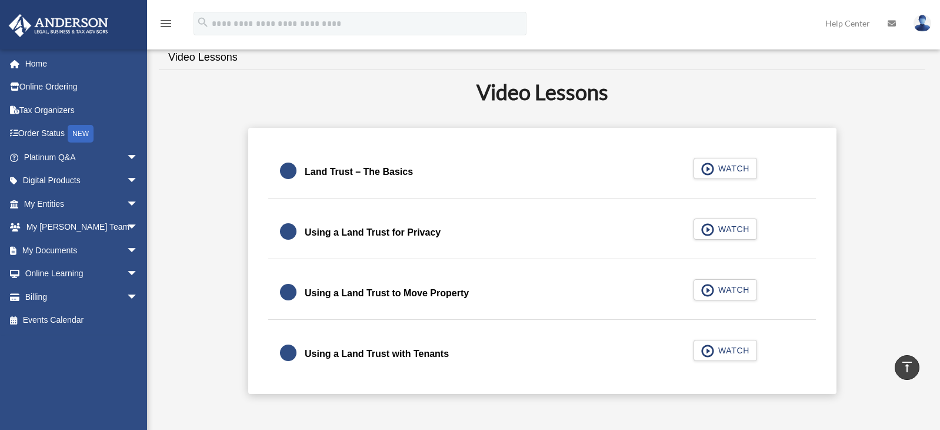
scroll to position [247, 0]
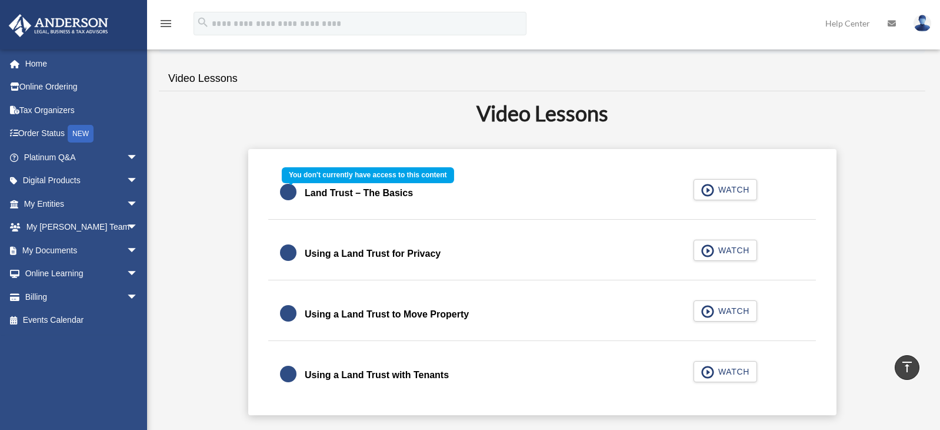
click at [723, 190] on div "Land Trust – The Basics WATCH" at bounding box center [542, 193] width 577 height 52
click at [375, 201] on div "Land Trust – The Basics WATCH" at bounding box center [542, 193] width 577 height 52
click at [743, 196] on div "Land Trust – The Basics WATCH" at bounding box center [542, 193] width 577 height 52
click at [741, 193] on div "Land Trust – The Basics WATCH" at bounding box center [542, 193] width 577 height 52
click at [704, 187] on div "Land Trust – The Basics WATCH" at bounding box center [542, 193] width 577 height 52
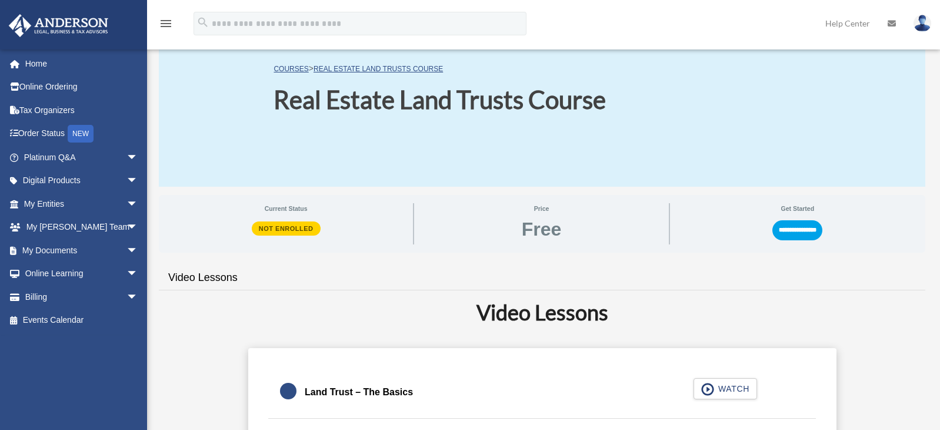
scroll to position [50, 0]
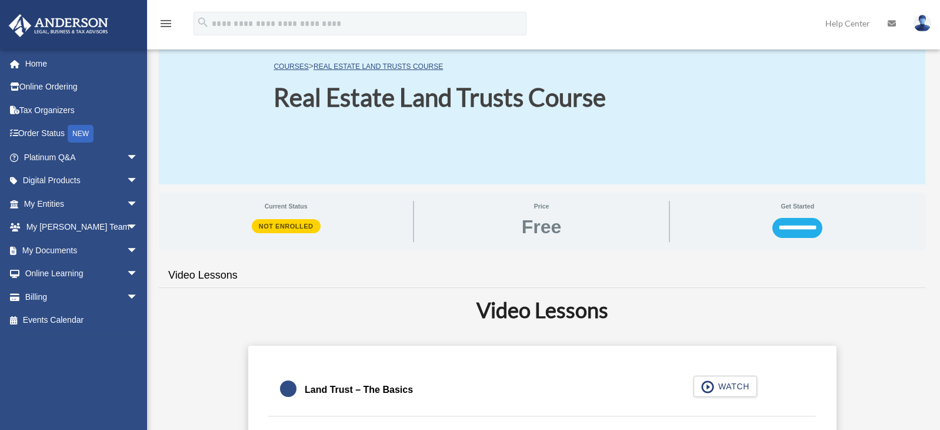
click at [813, 225] on input "**********" at bounding box center [798, 228] width 50 height 20
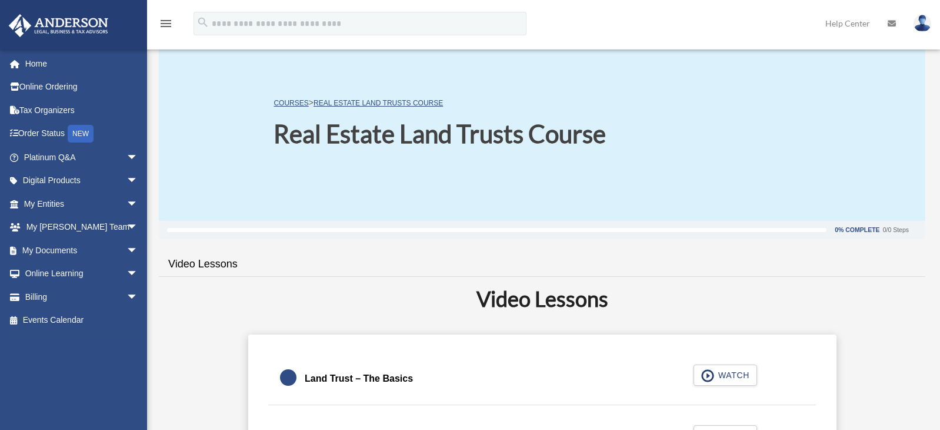
scroll to position [88, 0]
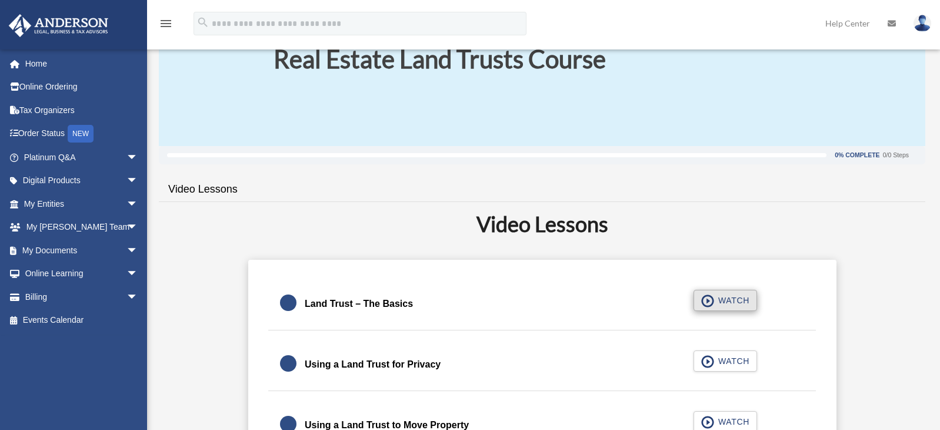
click at [712, 301] on span "button" at bounding box center [708, 300] width 14 height 13
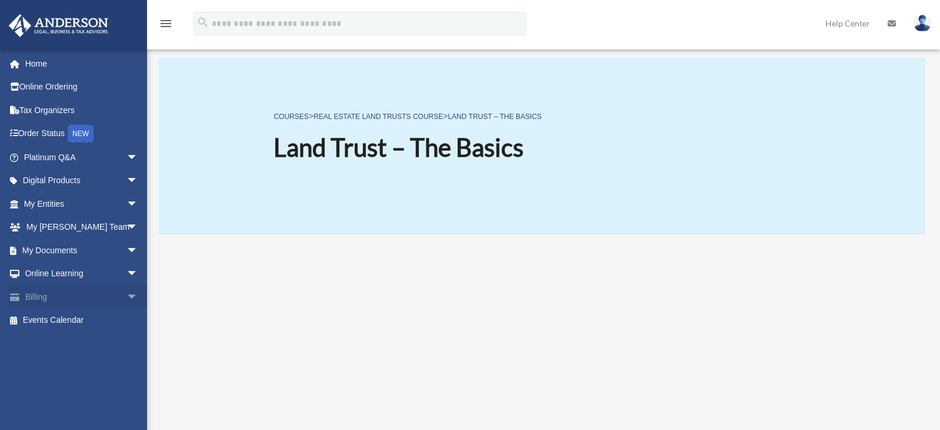
click at [127, 295] on span "arrow_drop_down" at bounding box center [139, 297] width 24 height 24
click at [127, 270] on span "arrow_drop_down" at bounding box center [139, 274] width 24 height 24
click at [127, 247] on span "arrow_drop_down" at bounding box center [139, 250] width 24 height 24
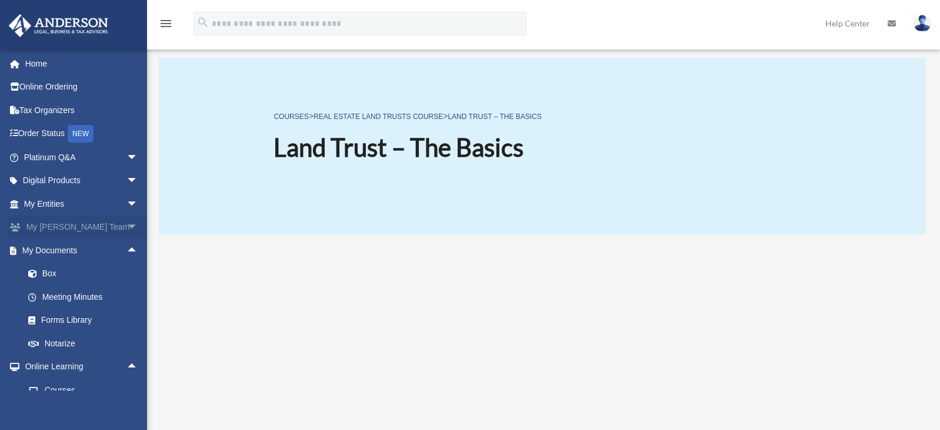
click at [127, 227] on span "arrow_drop_down" at bounding box center [139, 227] width 24 height 24
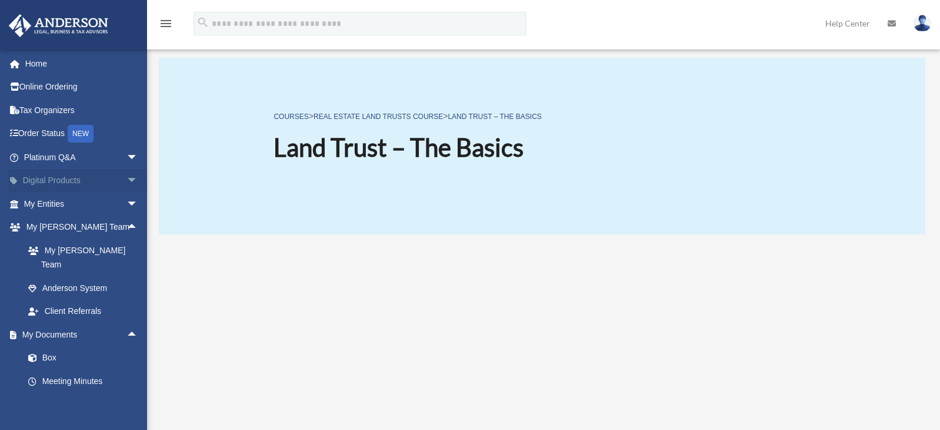
click at [127, 179] on span "arrow_drop_down" at bounding box center [139, 181] width 24 height 24
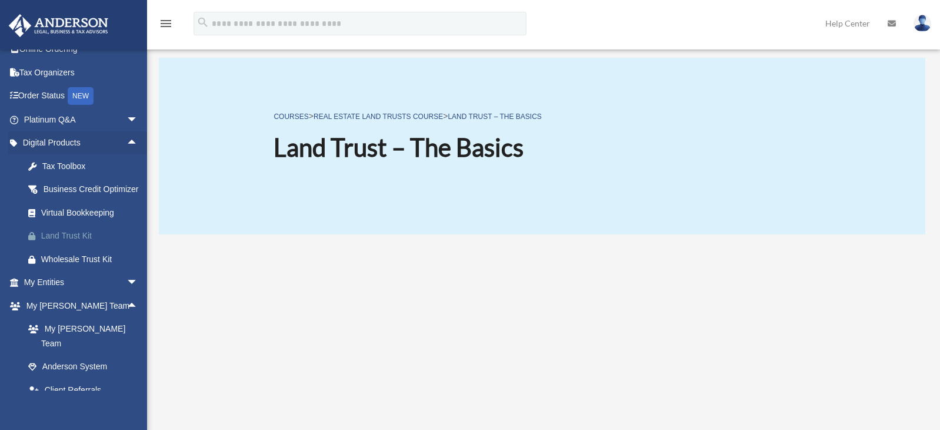
scroll to position [129, 0]
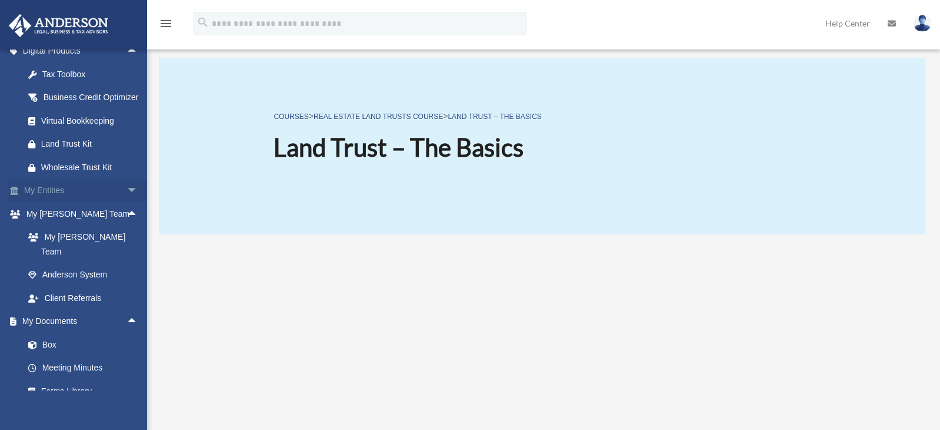
click at [127, 202] on span "arrow_drop_down" at bounding box center [139, 191] width 24 height 24
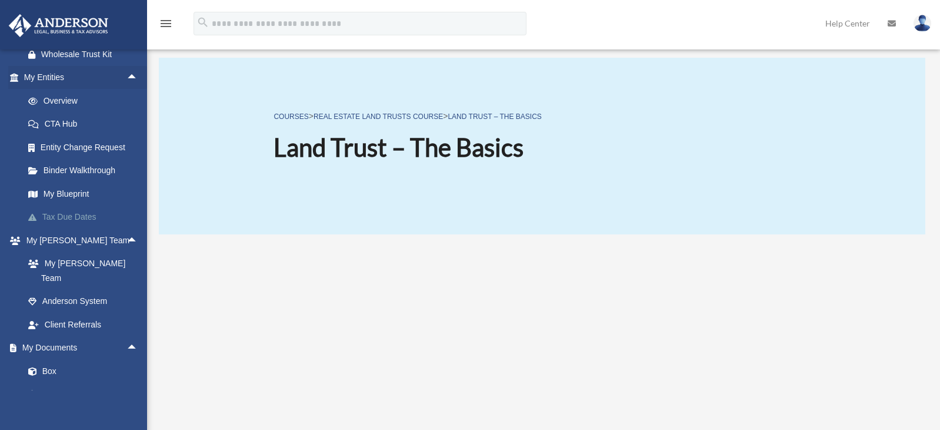
scroll to position [0, 0]
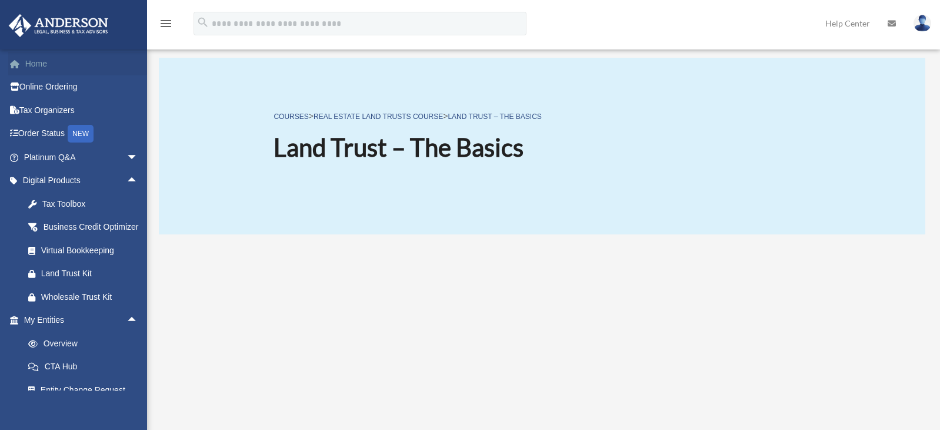
click at [32, 62] on link "Home" at bounding box center [82, 64] width 148 height 24
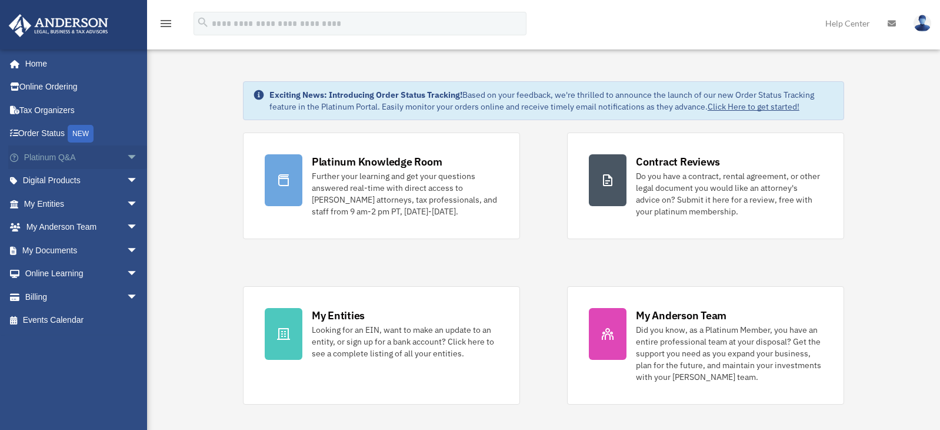
click at [127, 155] on span "arrow_drop_down" at bounding box center [139, 157] width 24 height 24
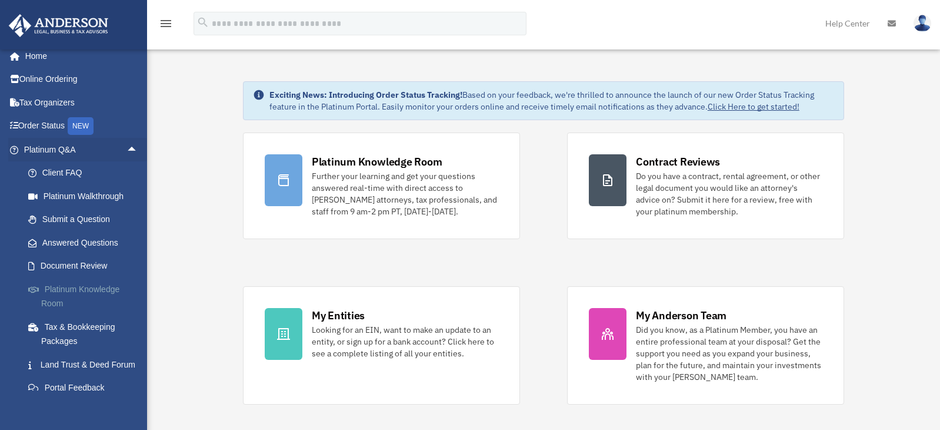
scroll to position [10, 0]
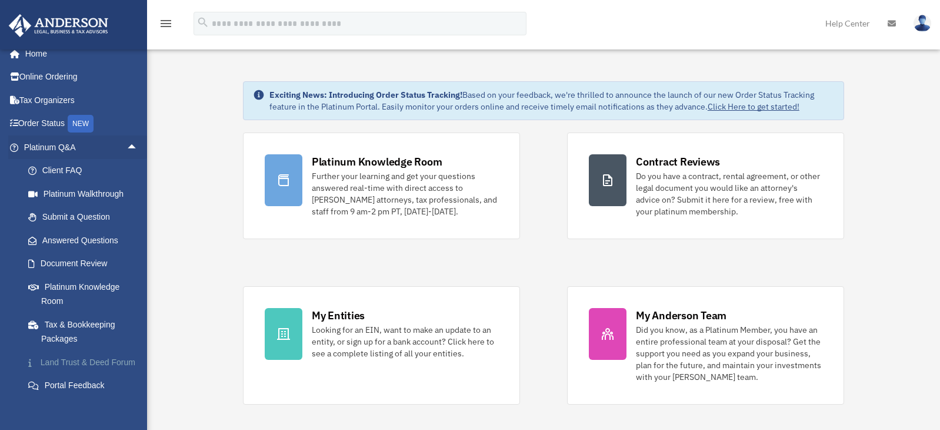
click at [72, 356] on link "Land Trust & Deed Forum" at bounding box center [85, 362] width 139 height 24
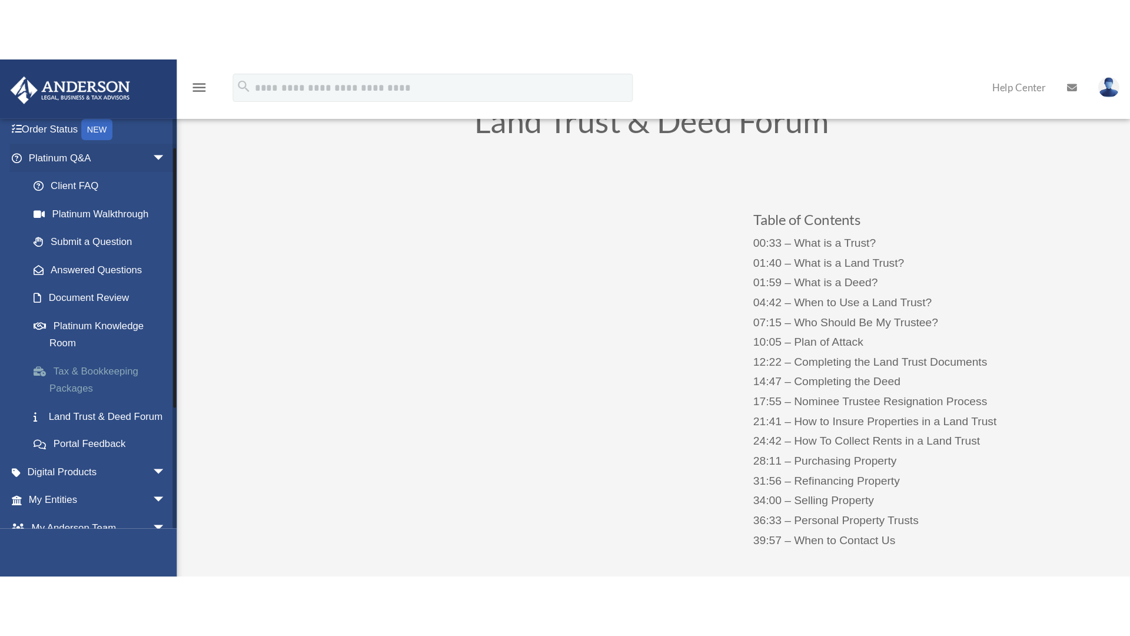
scroll to position [38, 0]
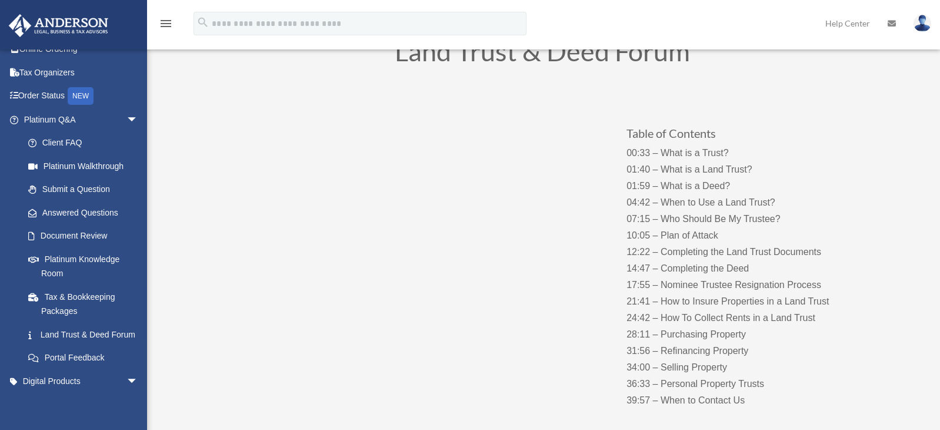
click at [388, 340] on div "Table of Contents 00:33 – What is a Trust? 01:40 – What is a Land Trust? 01:59 …" at bounding box center [543, 255] width 636 height 338
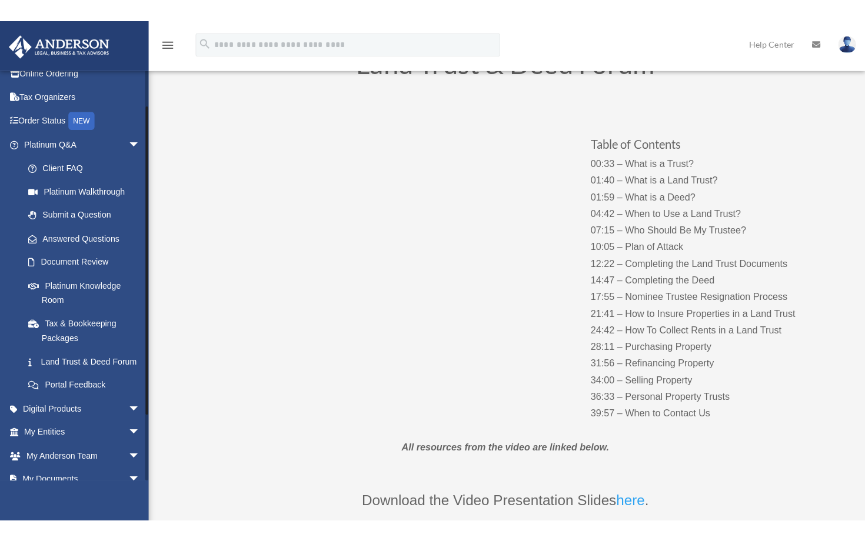
scroll to position [16, 0]
